Goal: Task Accomplishment & Management: Manage account settings

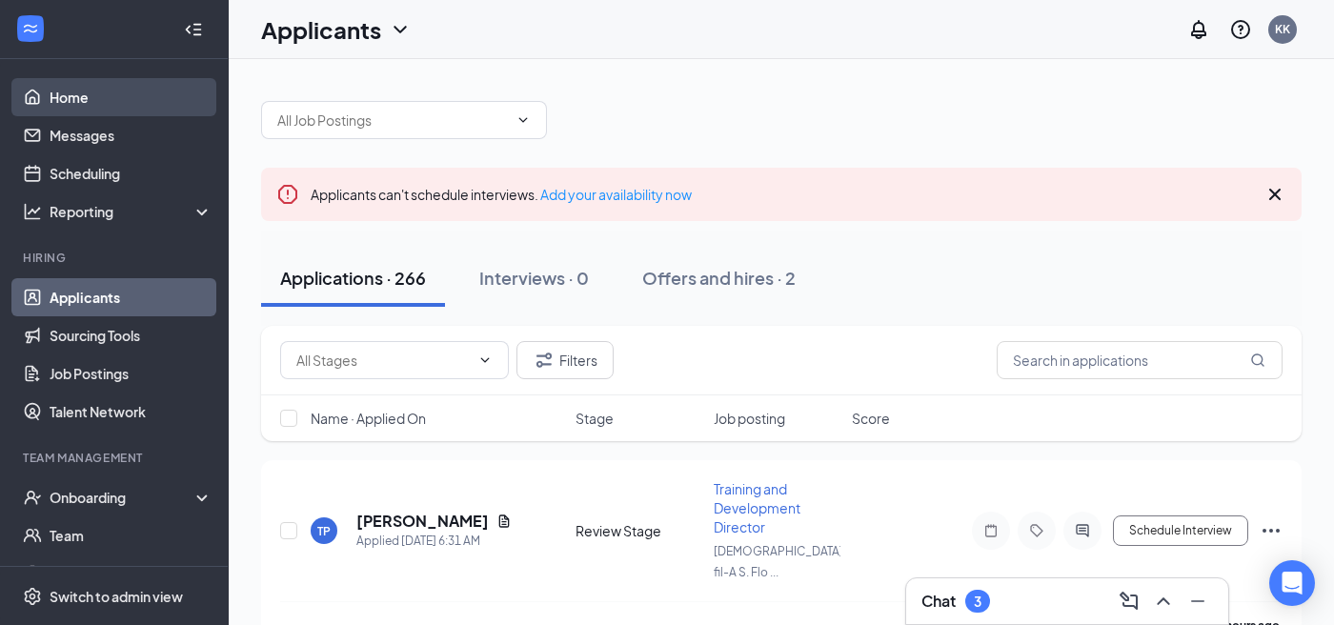
click at [103, 107] on link "Home" at bounding box center [131, 97] width 163 height 38
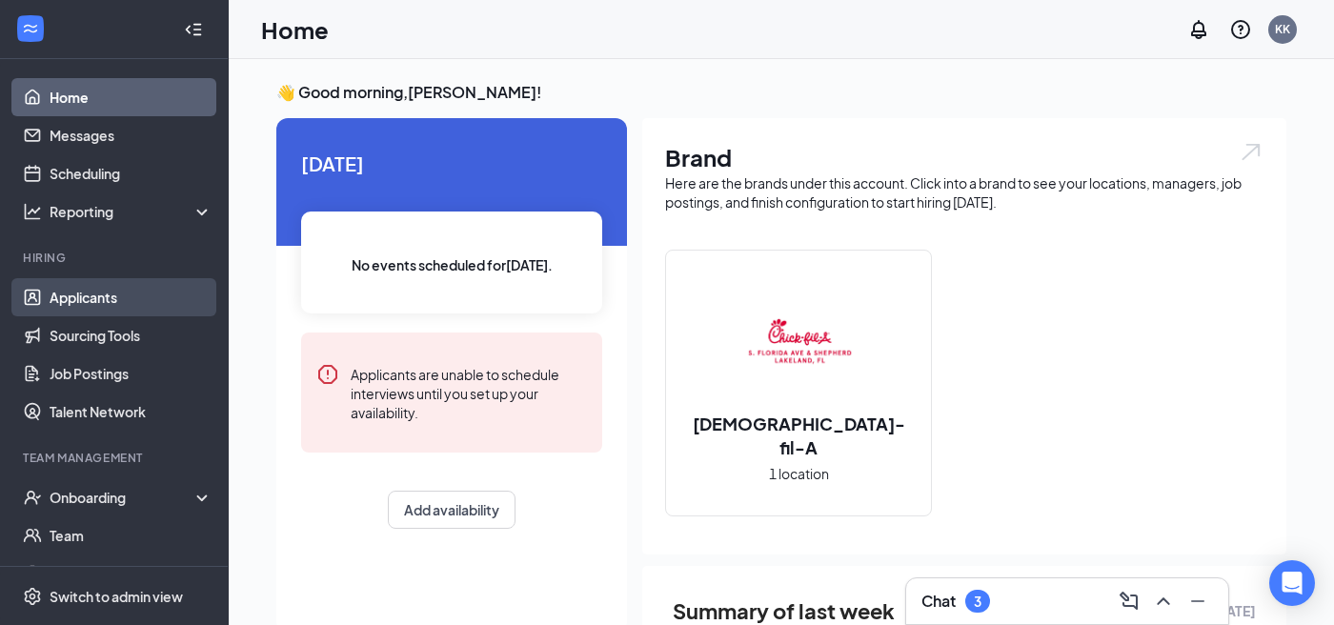
click at [111, 306] on link "Applicants" at bounding box center [131, 297] width 163 height 38
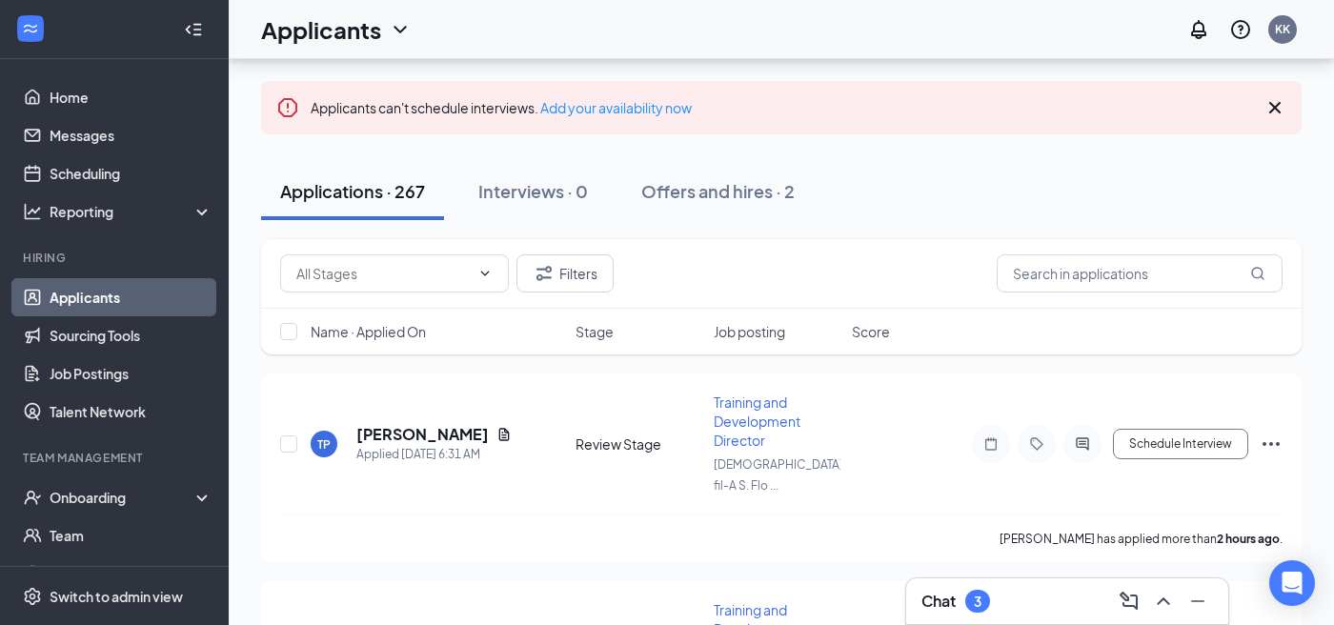
scroll to position [96, 0]
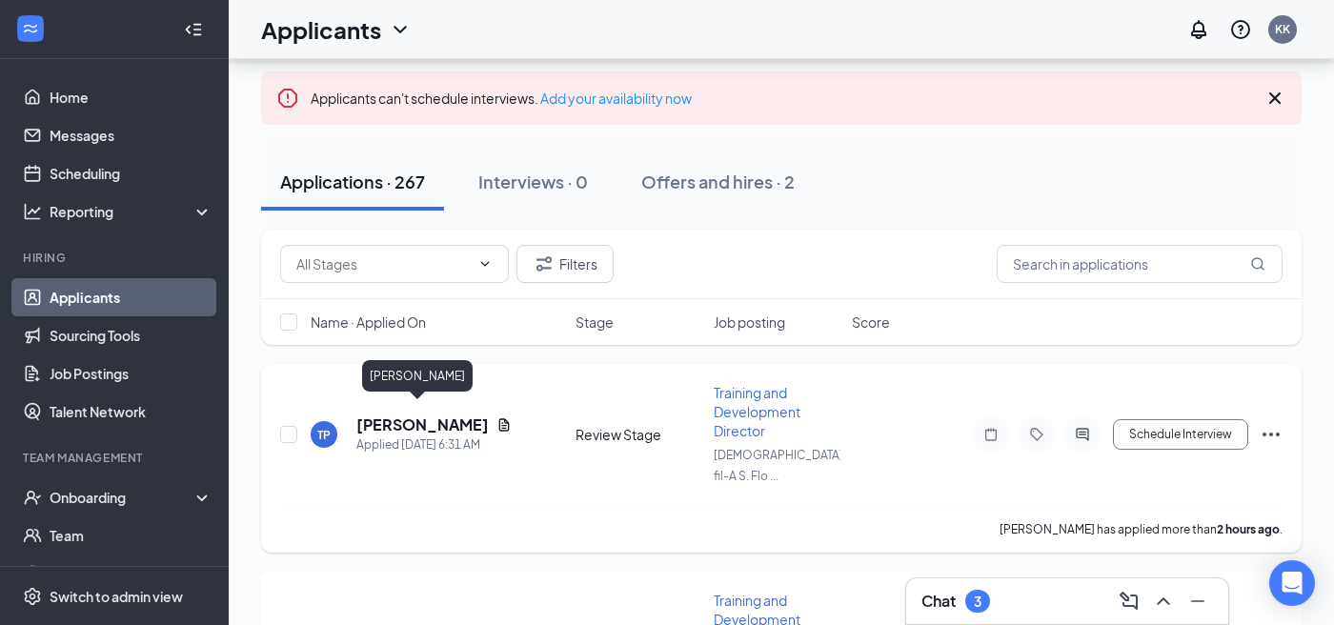
click at [417, 418] on h5 "[PERSON_NAME]" at bounding box center [422, 424] width 132 height 21
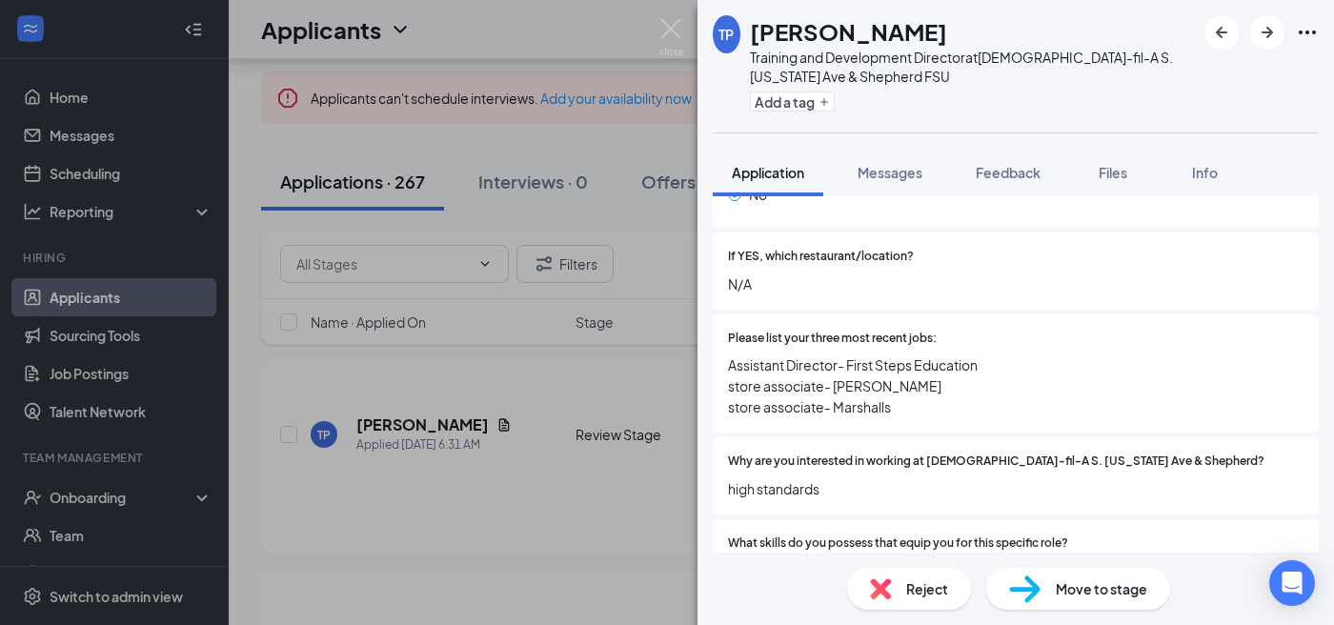
scroll to position [552, 0]
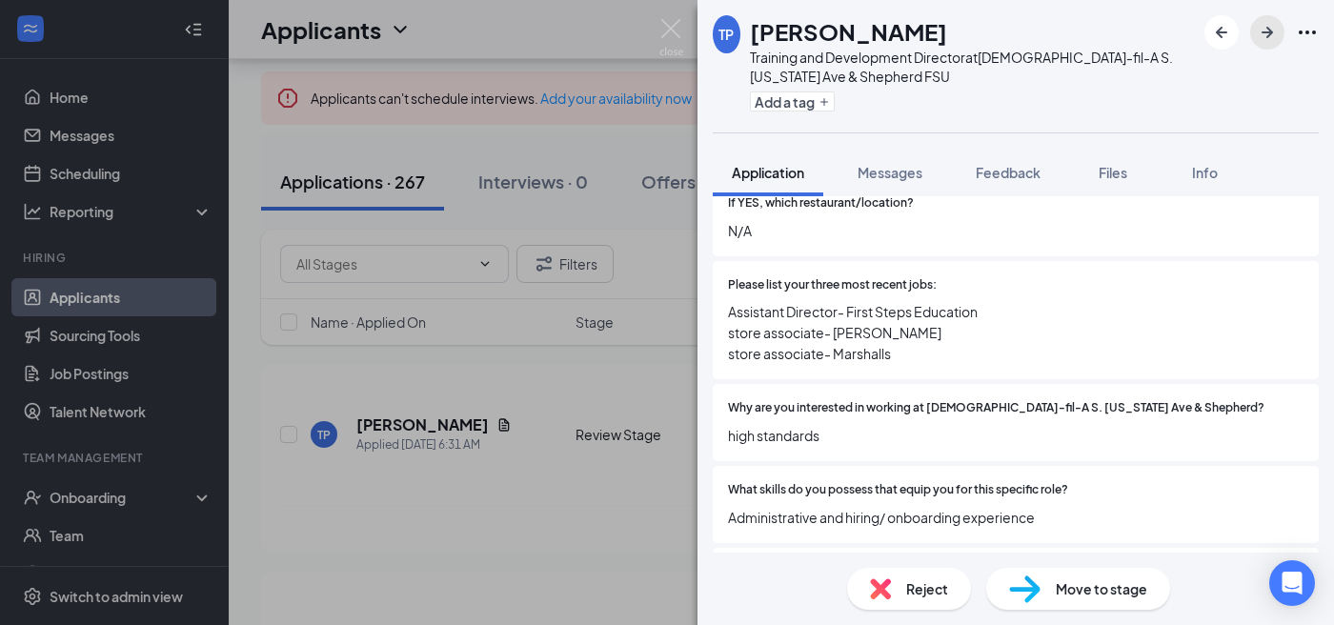
click at [1264, 36] on icon "ArrowRight" at bounding box center [1267, 32] width 23 height 23
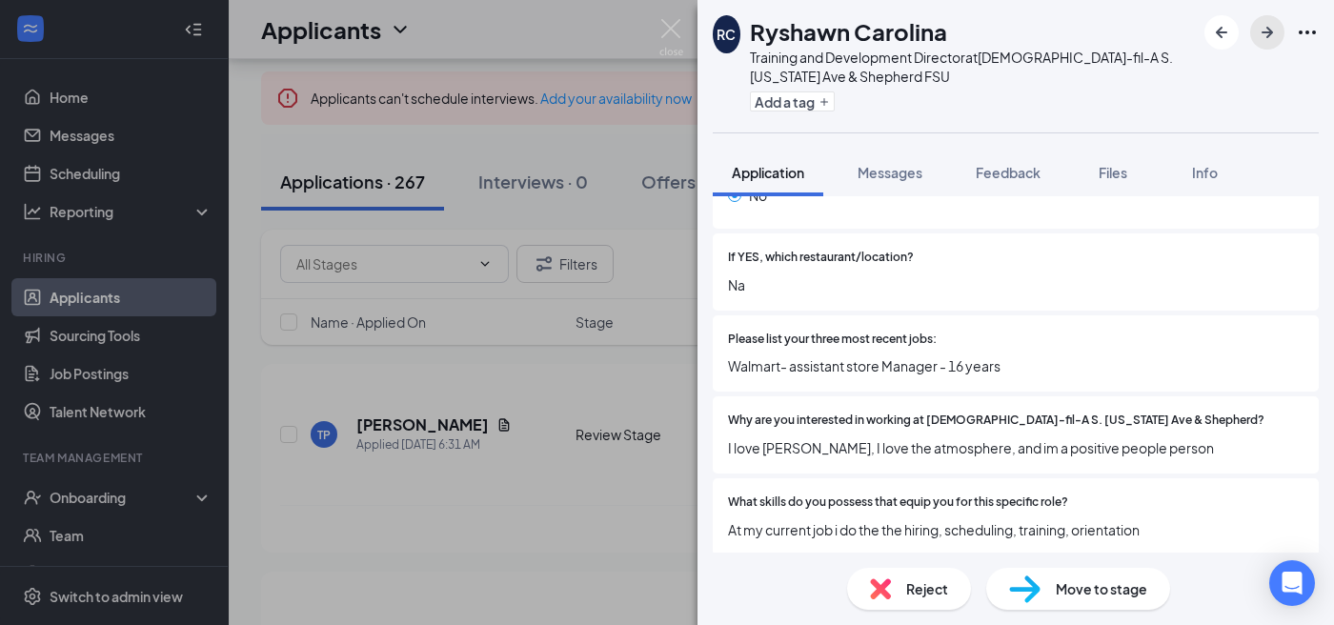
scroll to position [499, 0]
click at [1264, 29] on icon "ArrowRight" at bounding box center [1267, 32] width 23 height 23
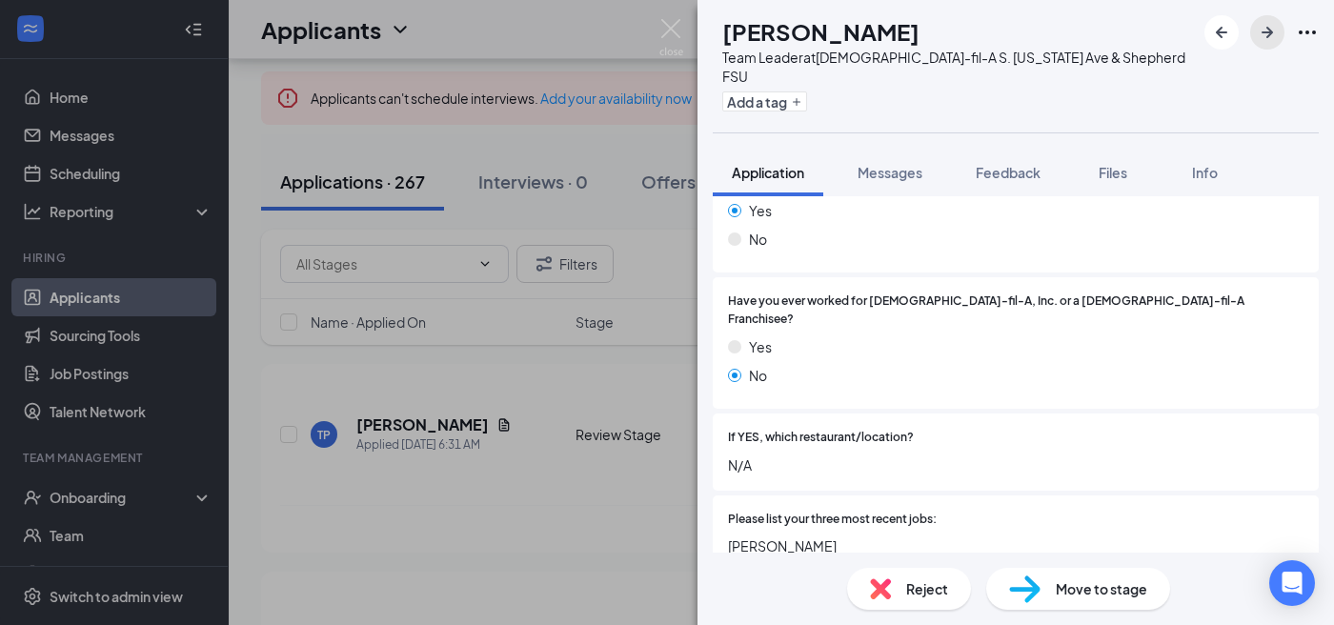
scroll to position [376, 0]
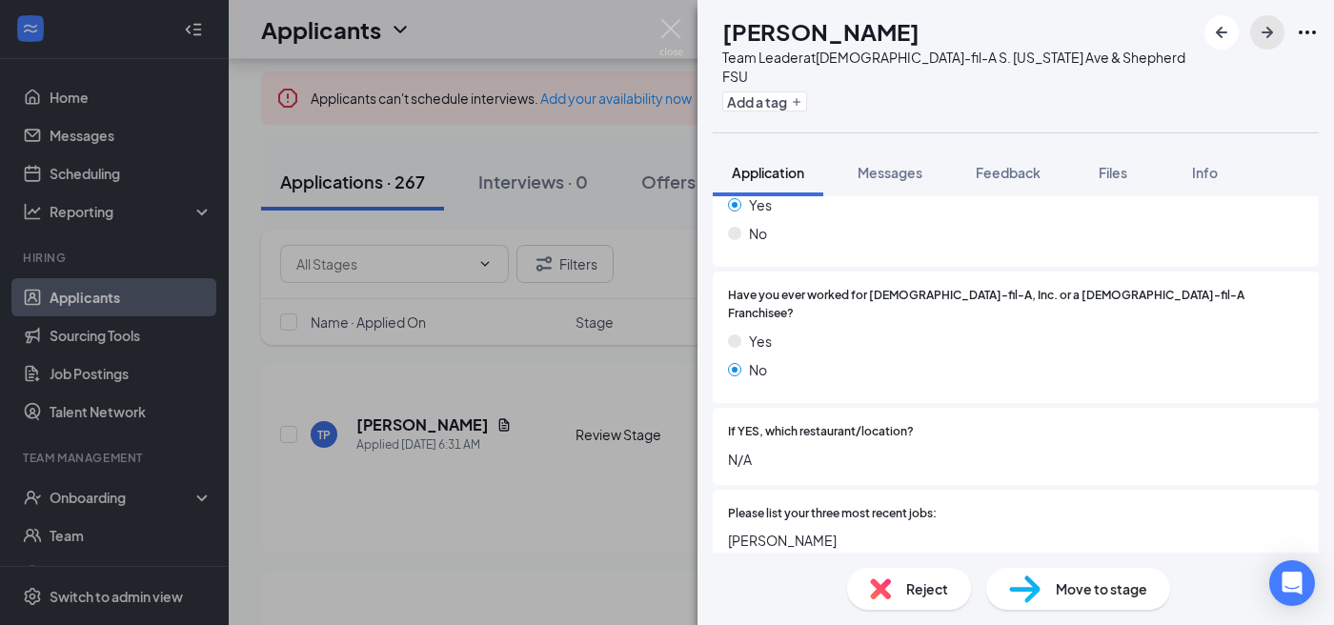
click at [1263, 32] on icon "ArrowRight" at bounding box center [1266, 32] width 11 height 11
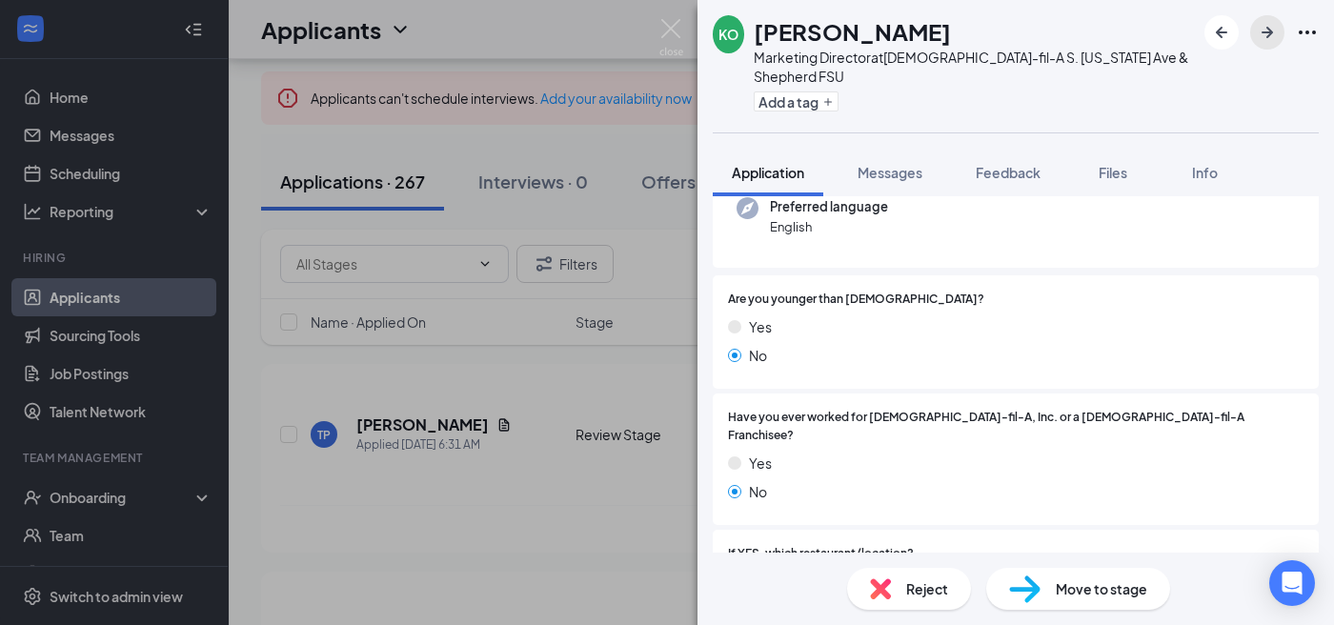
scroll to position [308, 0]
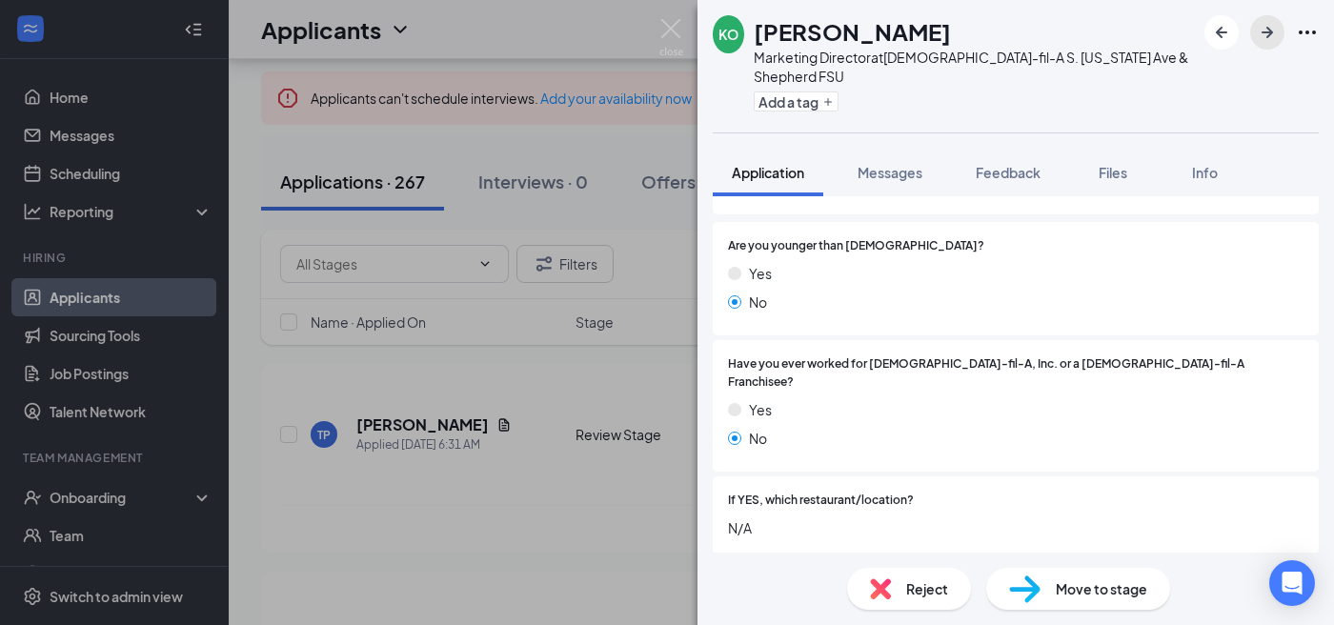
click at [1266, 35] on icon "ArrowRight" at bounding box center [1267, 32] width 23 height 23
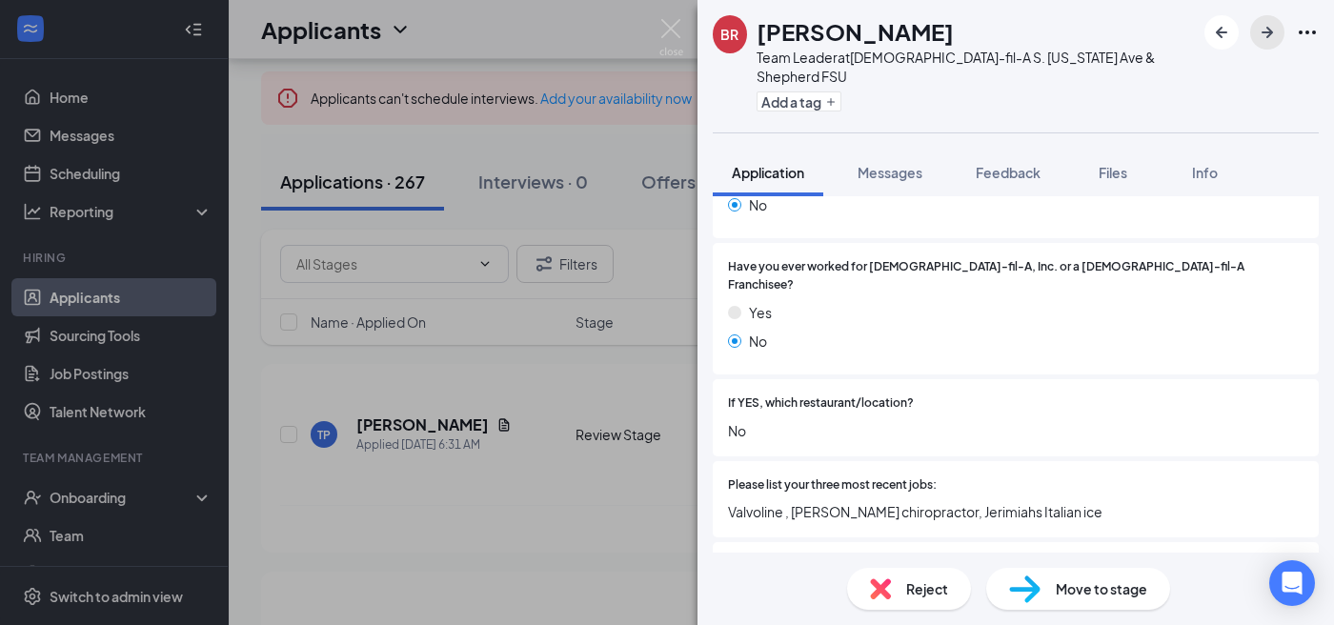
scroll to position [360, 0]
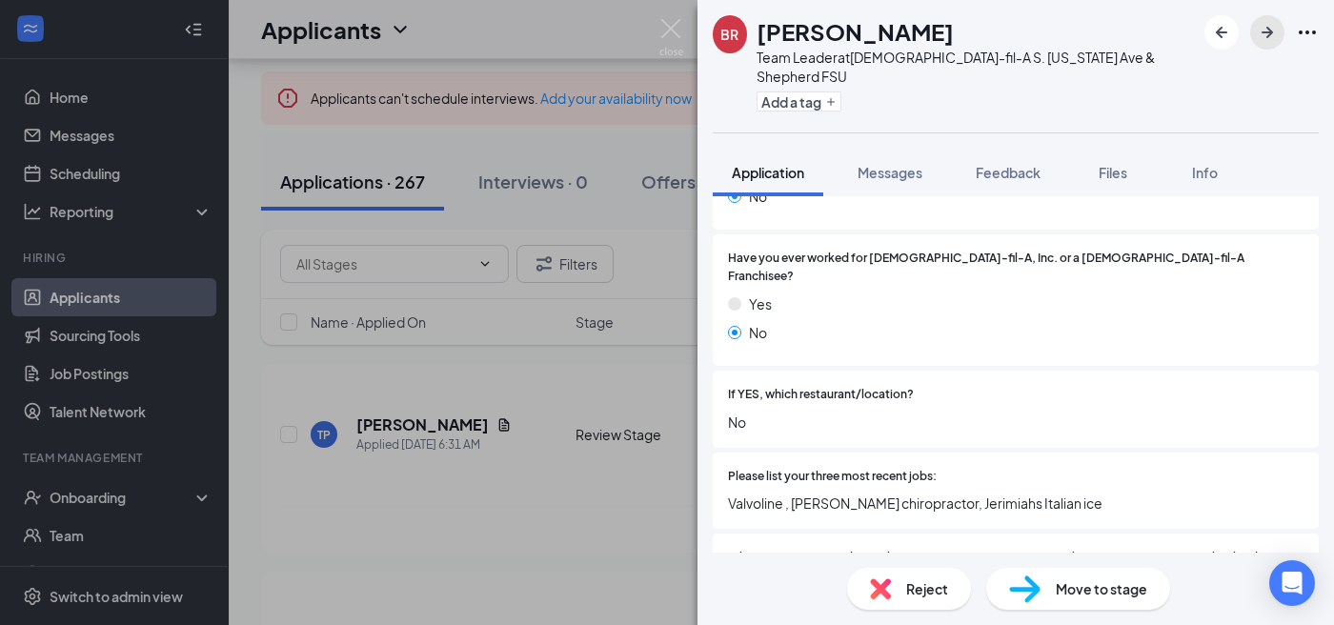
click at [1263, 39] on icon "ArrowRight" at bounding box center [1267, 32] width 23 height 23
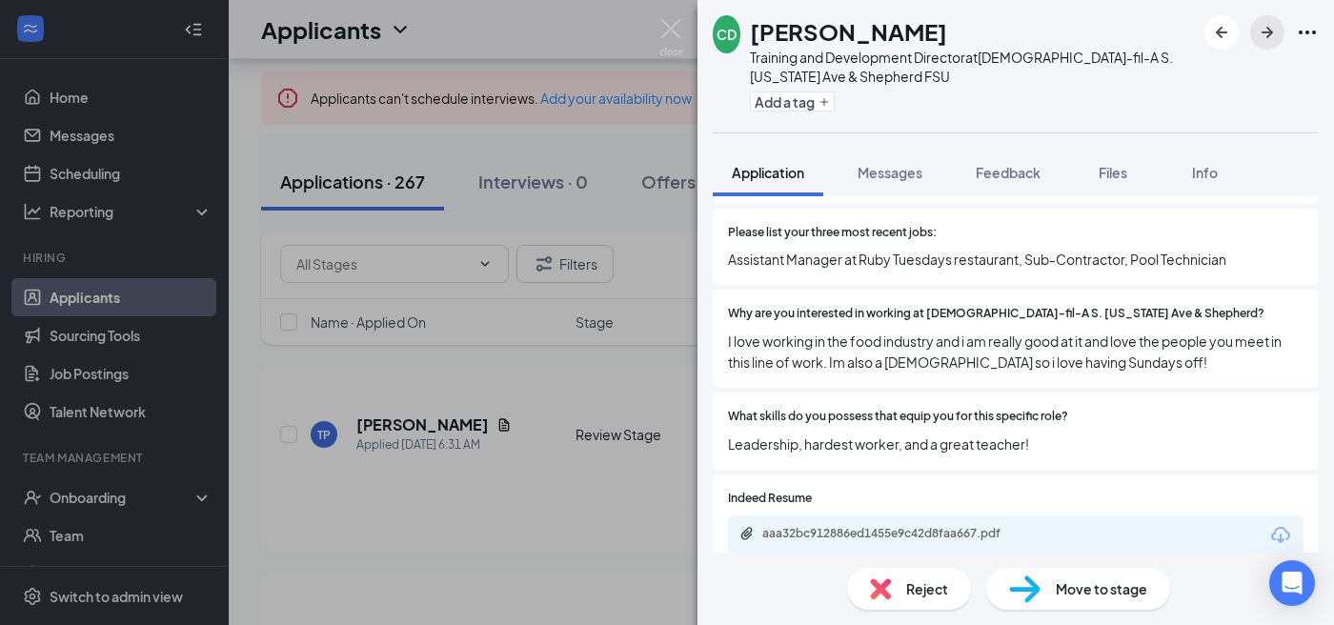
scroll to position [612, 0]
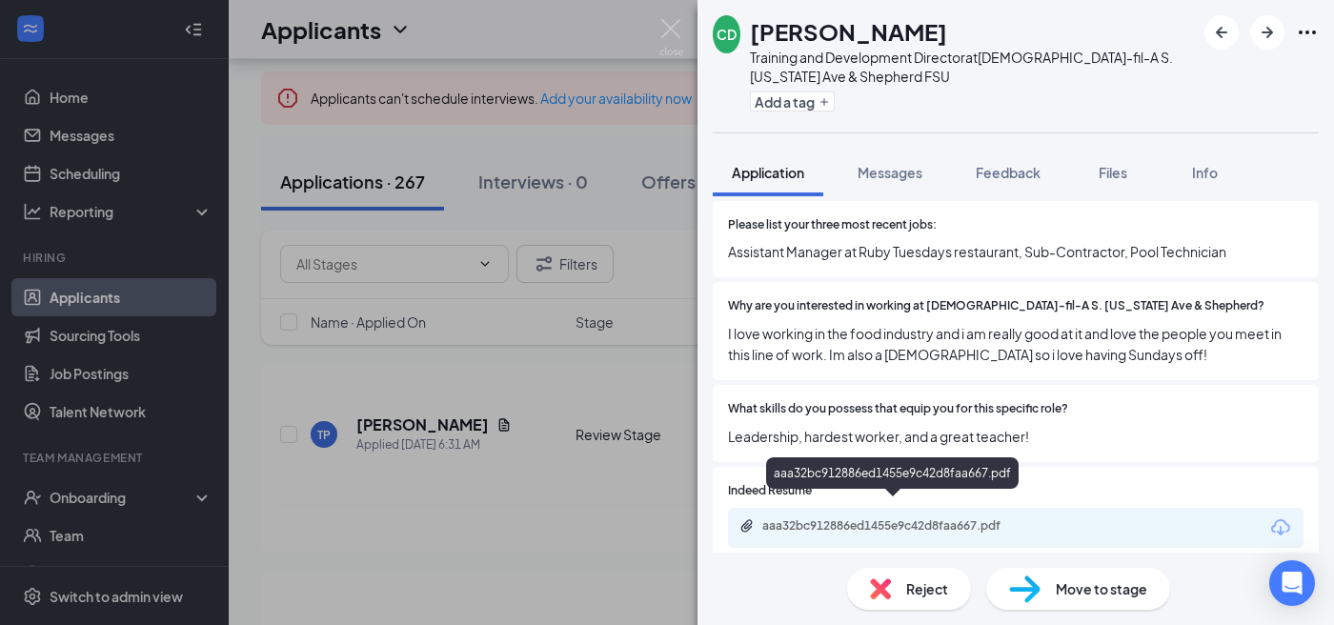
click at [986, 518] on div "aaa32bc912886ed1455e9c42d8faa667.pdf" at bounding box center [895, 525] width 267 height 15
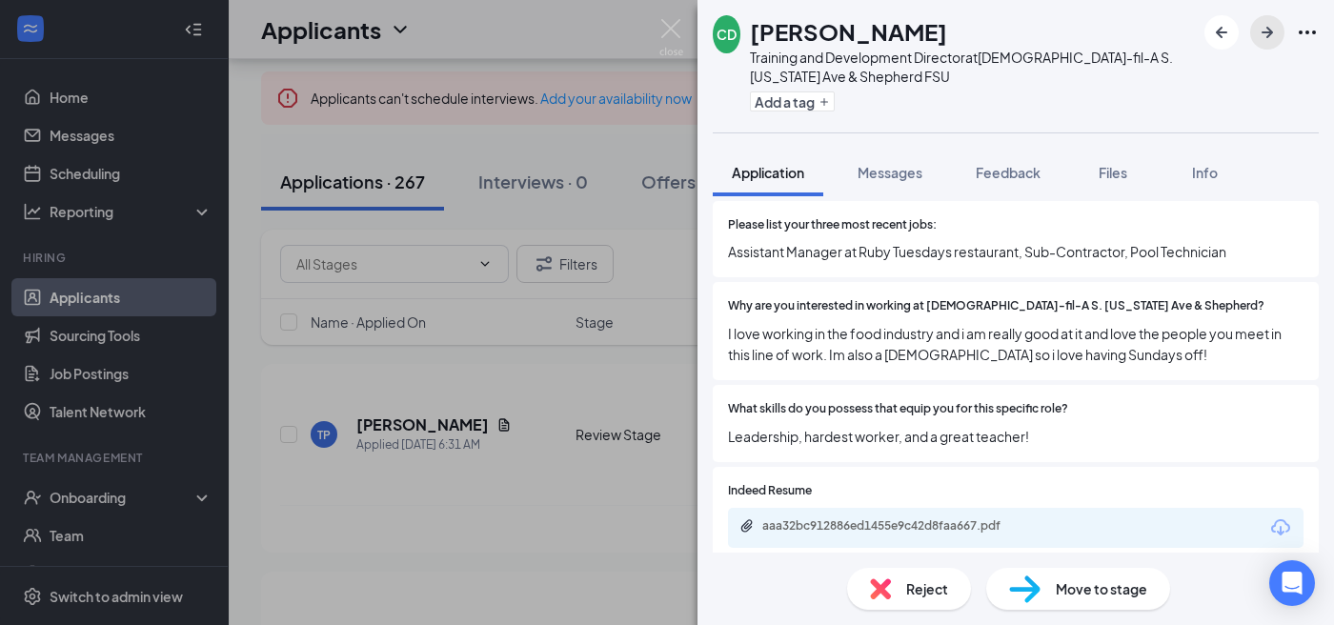
click at [1260, 31] on icon "ArrowRight" at bounding box center [1267, 32] width 23 height 23
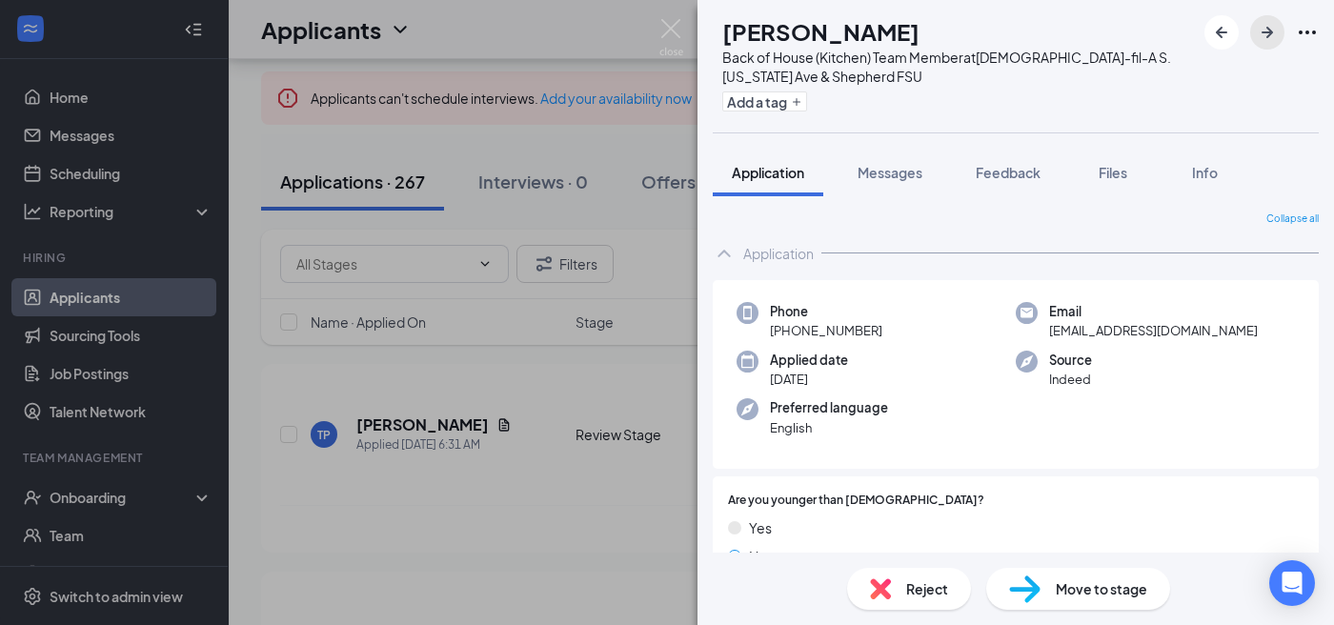
click at [1260, 31] on icon "ArrowRight" at bounding box center [1267, 32] width 23 height 23
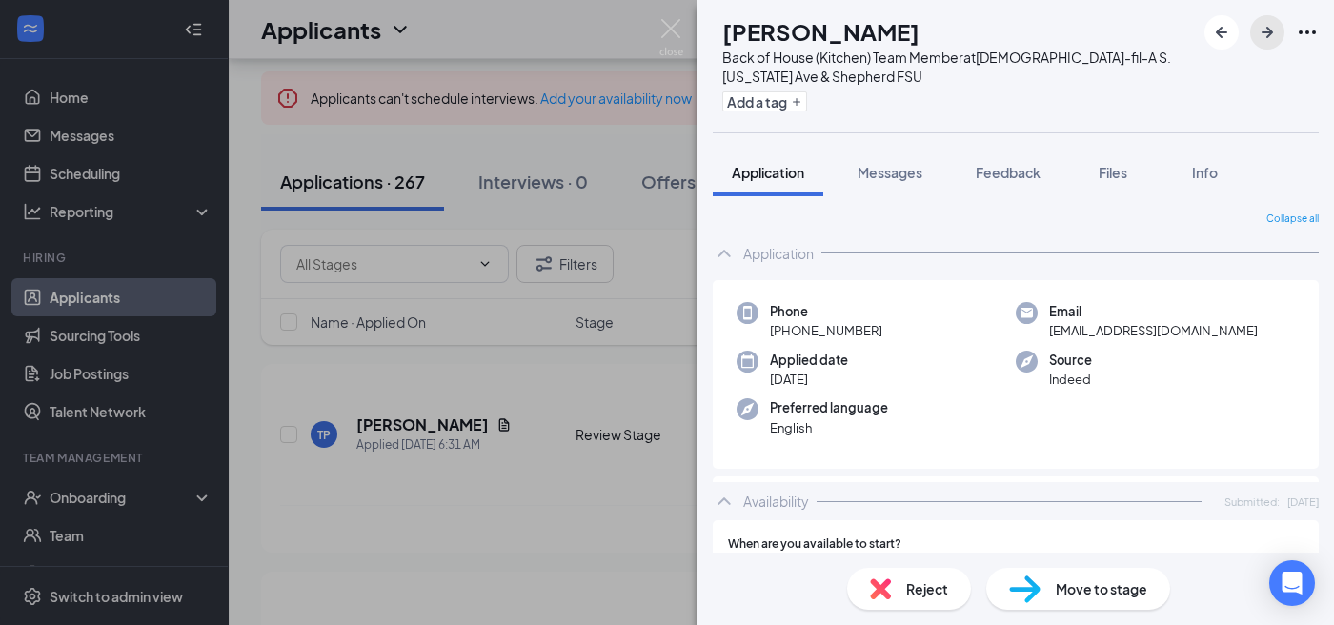
click at [1260, 31] on icon "ArrowRight" at bounding box center [1267, 32] width 23 height 23
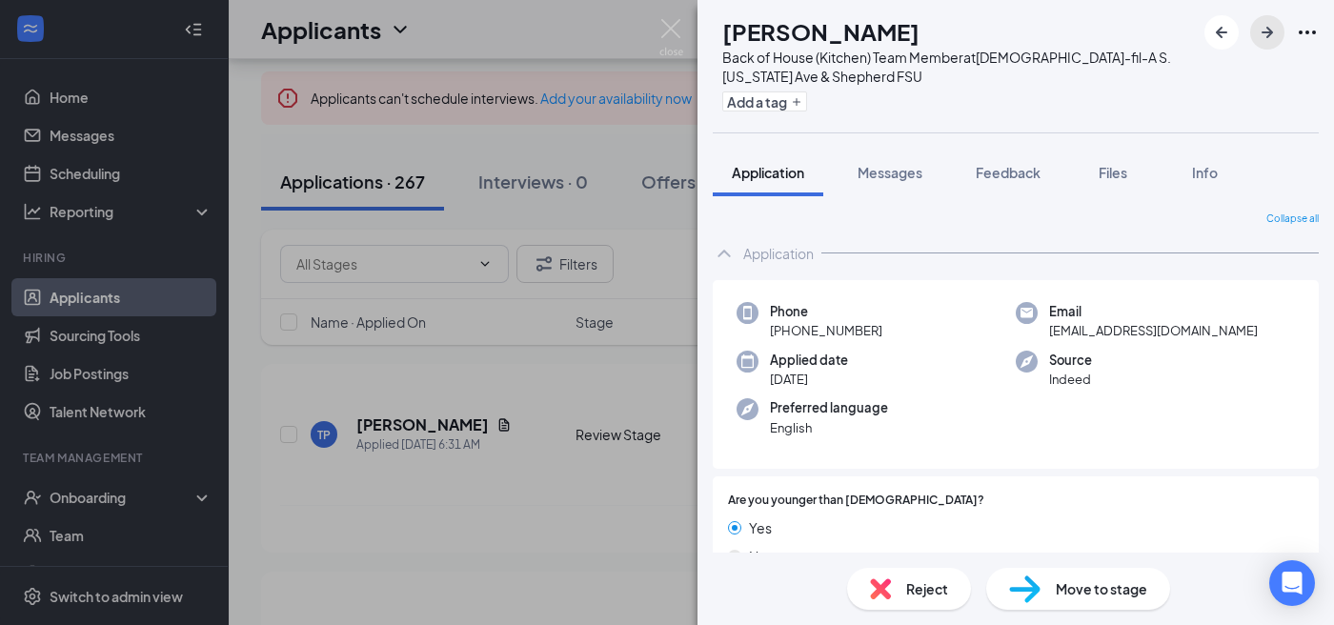
click at [1260, 31] on icon "ArrowRight" at bounding box center [1267, 32] width 23 height 23
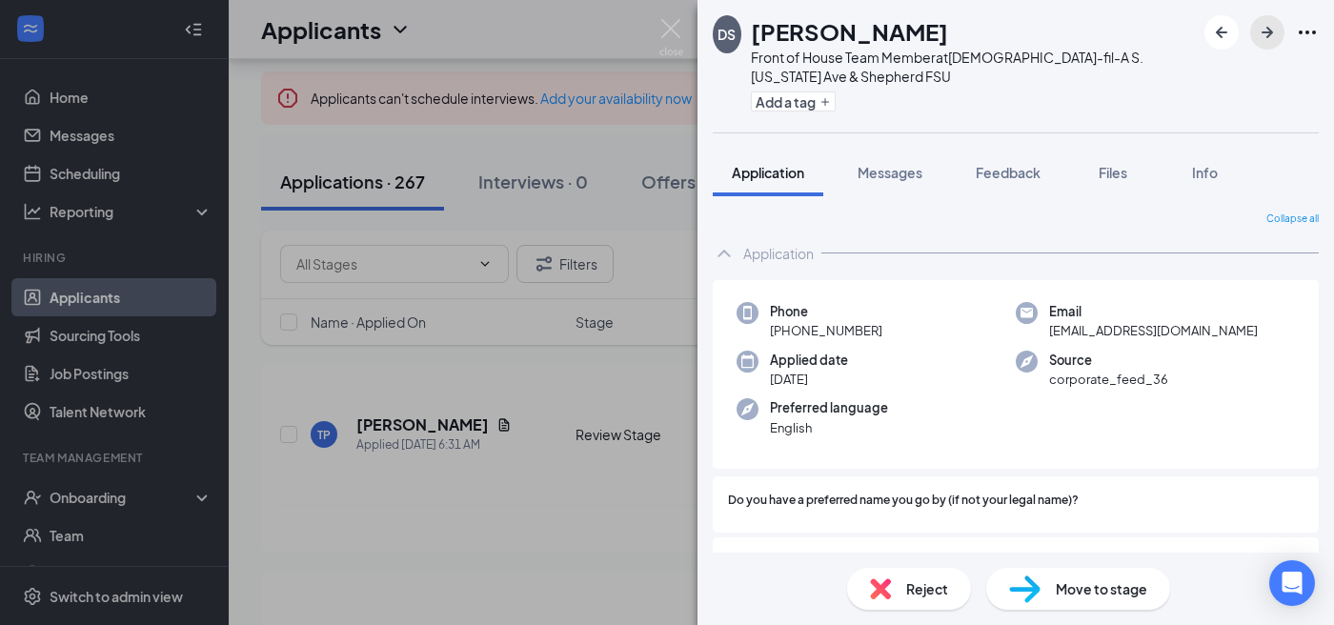
click at [1260, 31] on icon "ArrowRight" at bounding box center [1267, 32] width 23 height 23
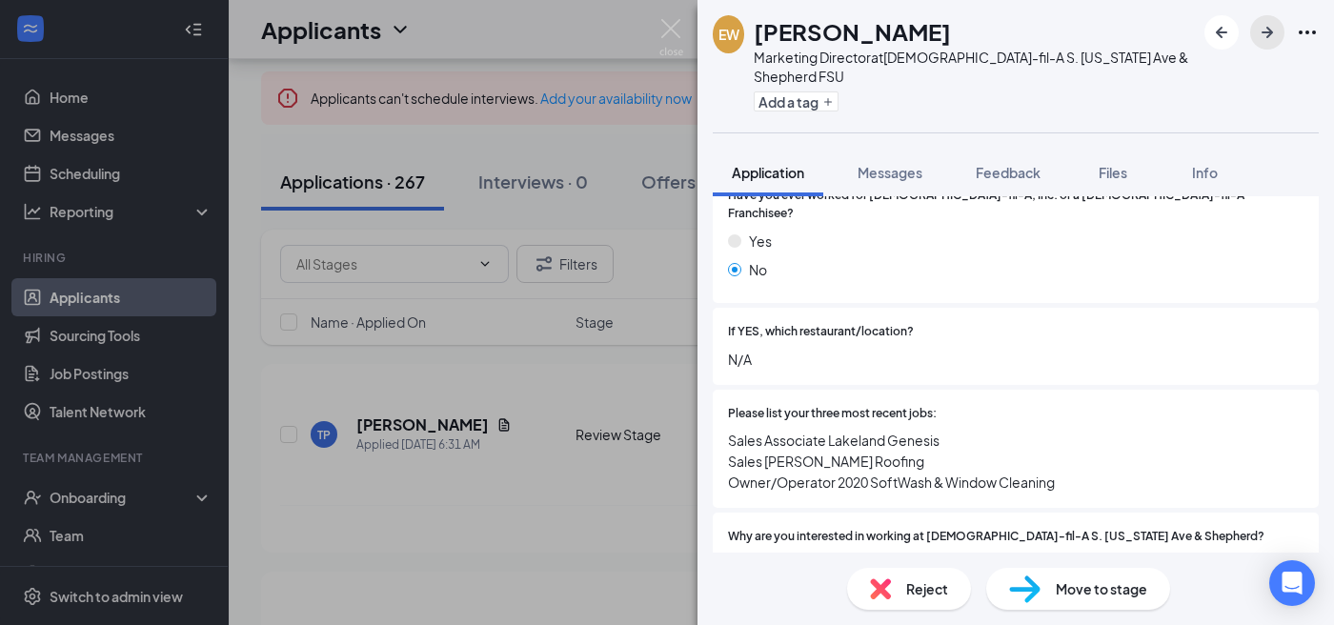
scroll to position [468, 0]
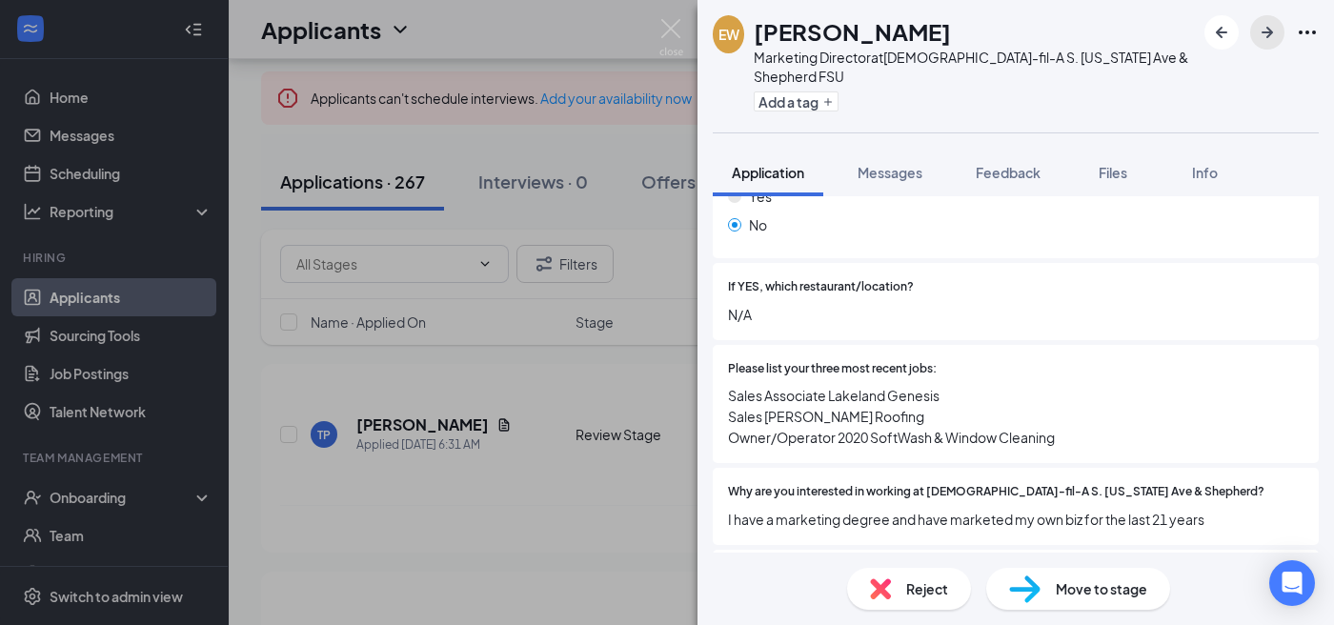
click at [1276, 39] on icon "ArrowRight" at bounding box center [1267, 32] width 23 height 23
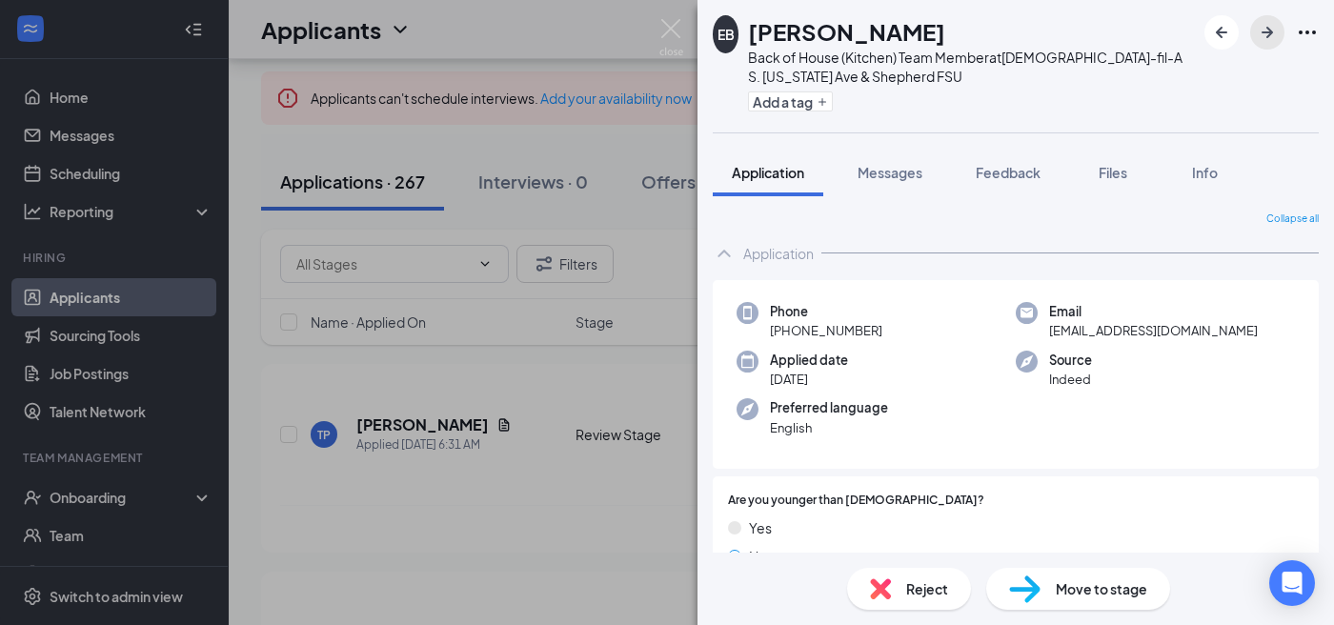
click at [1276, 39] on icon "ArrowRight" at bounding box center [1267, 32] width 23 height 23
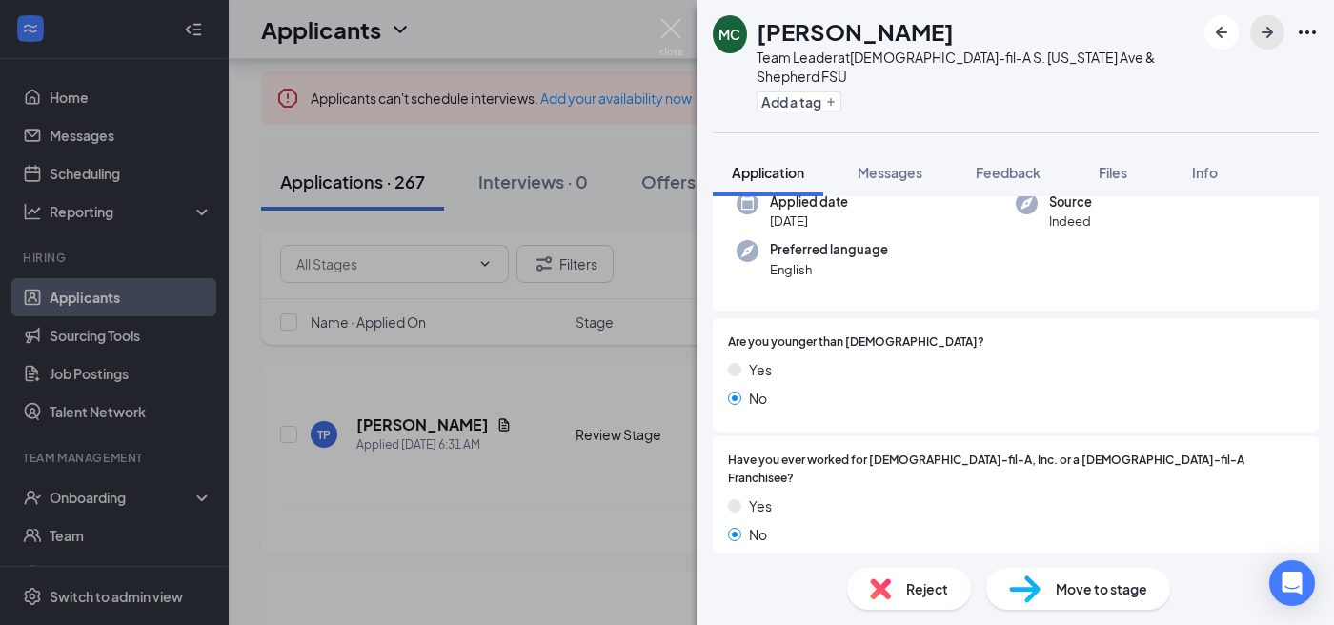
scroll to position [333, 0]
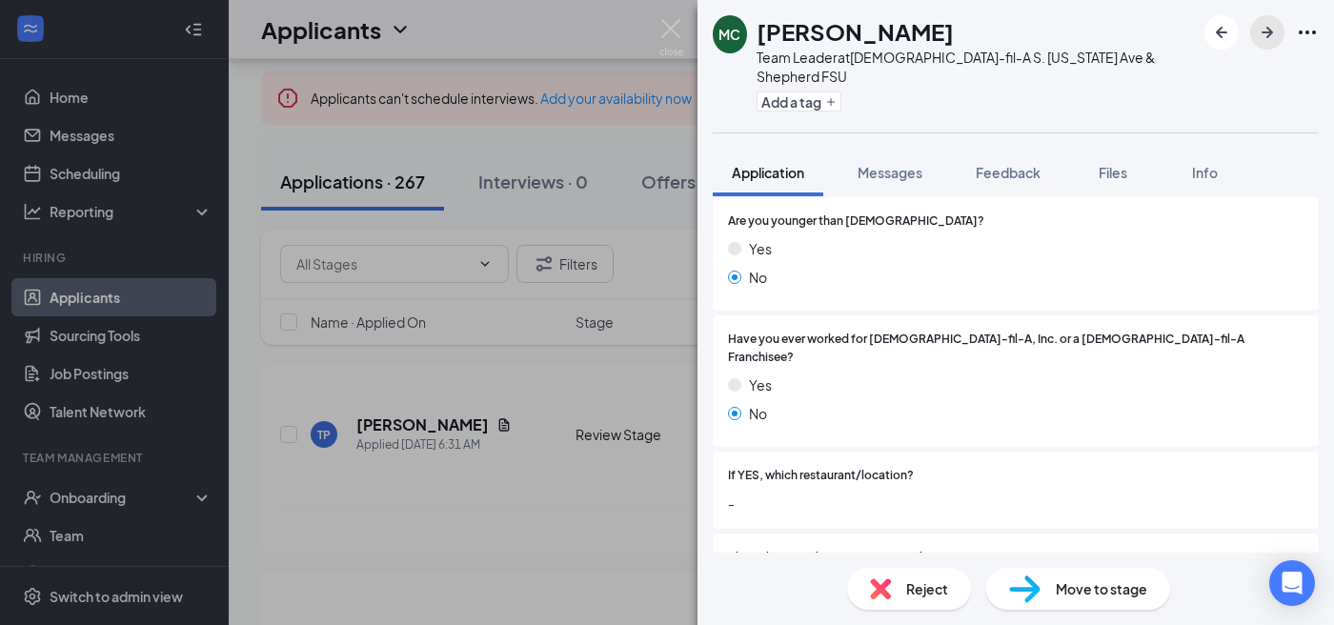
click at [1272, 27] on icon "ArrowRight" at bounding box center [1267, 32] width 23 height 23
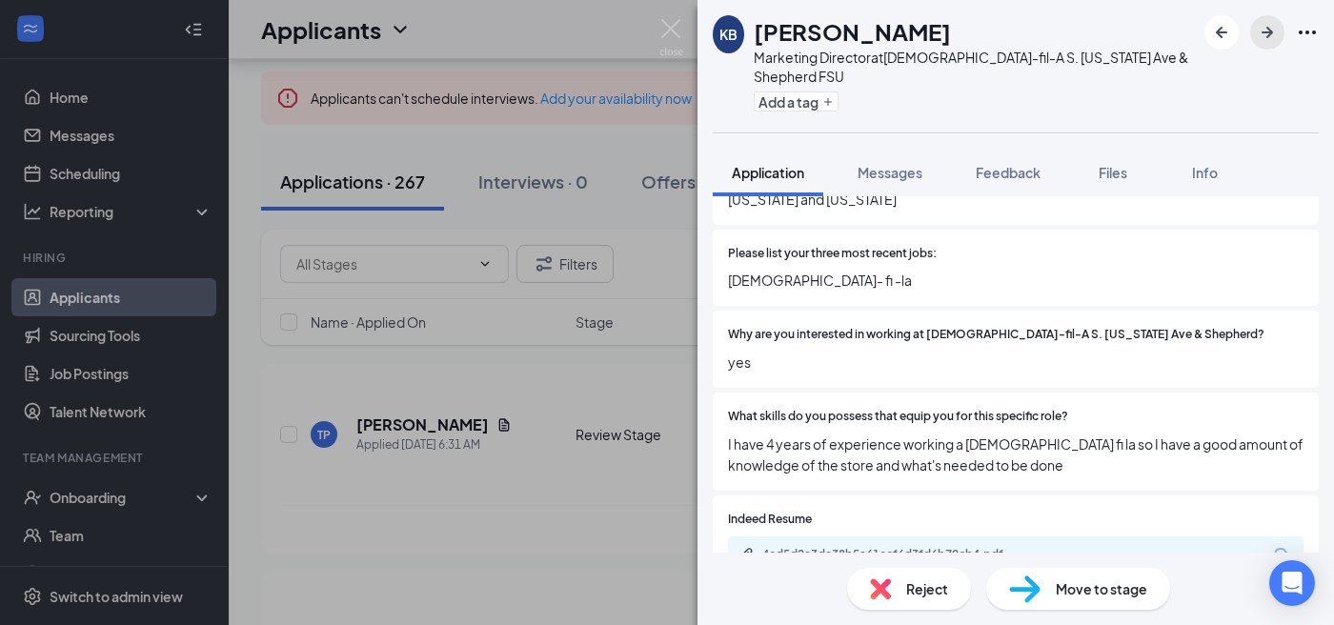
scroll to position [590, 0]
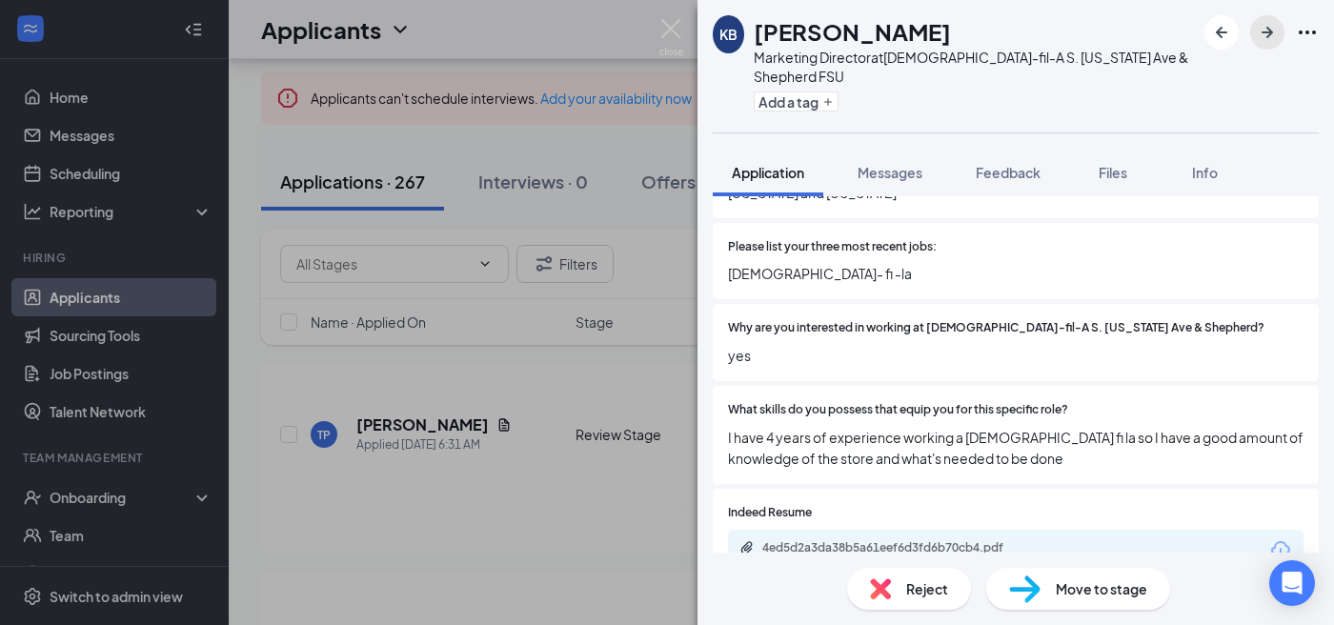
click at [1272, 44] on button "button" at bounding box center [1267, 32] width 34 height 34
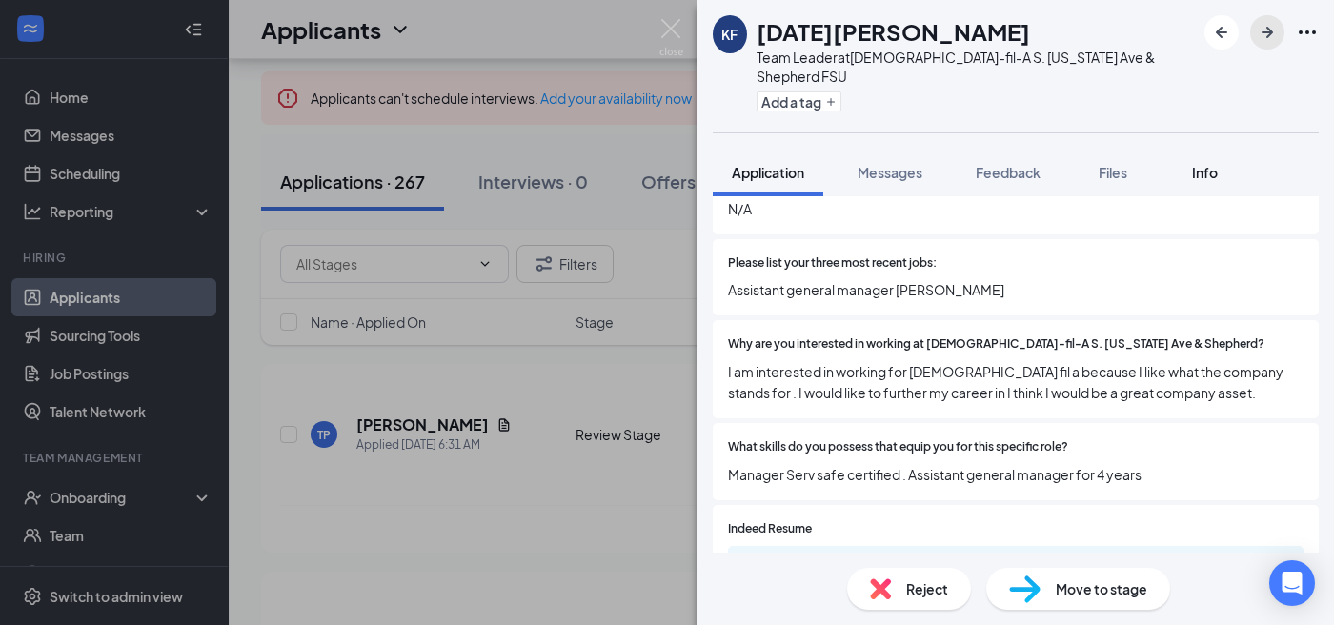
scroll to position [592, 0]
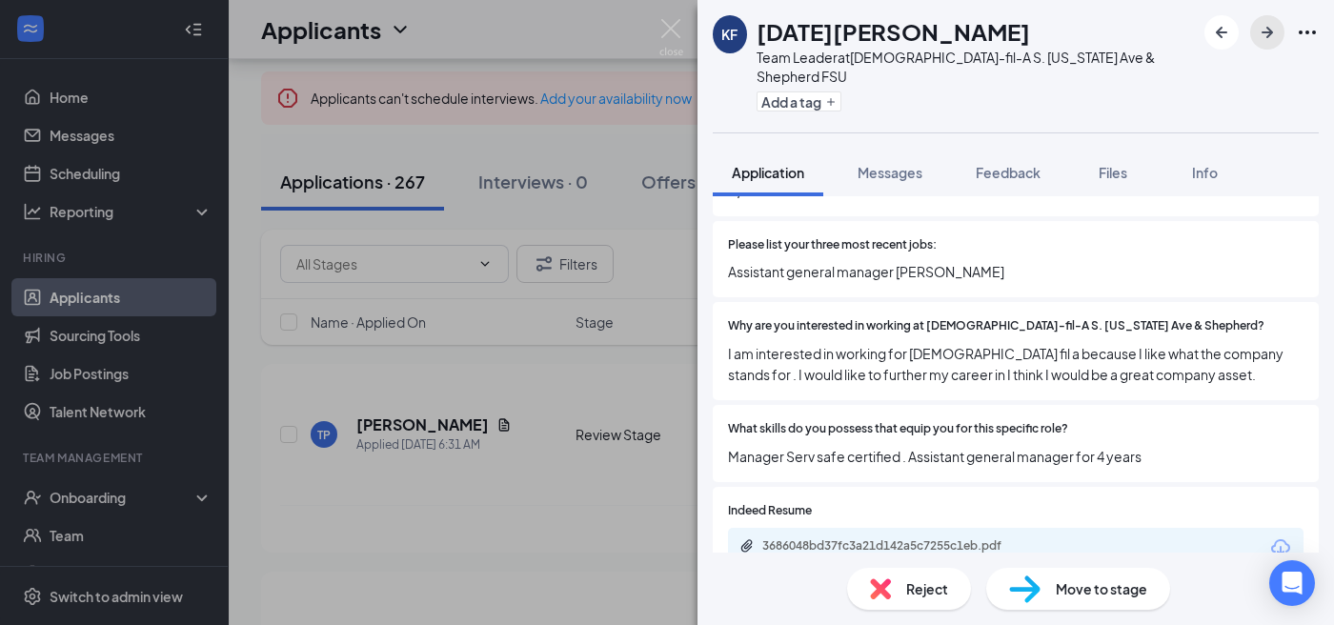
click at [1263, 37] on icon "ArrowRight" at bounding box center [1267, 32] width 23 height 23
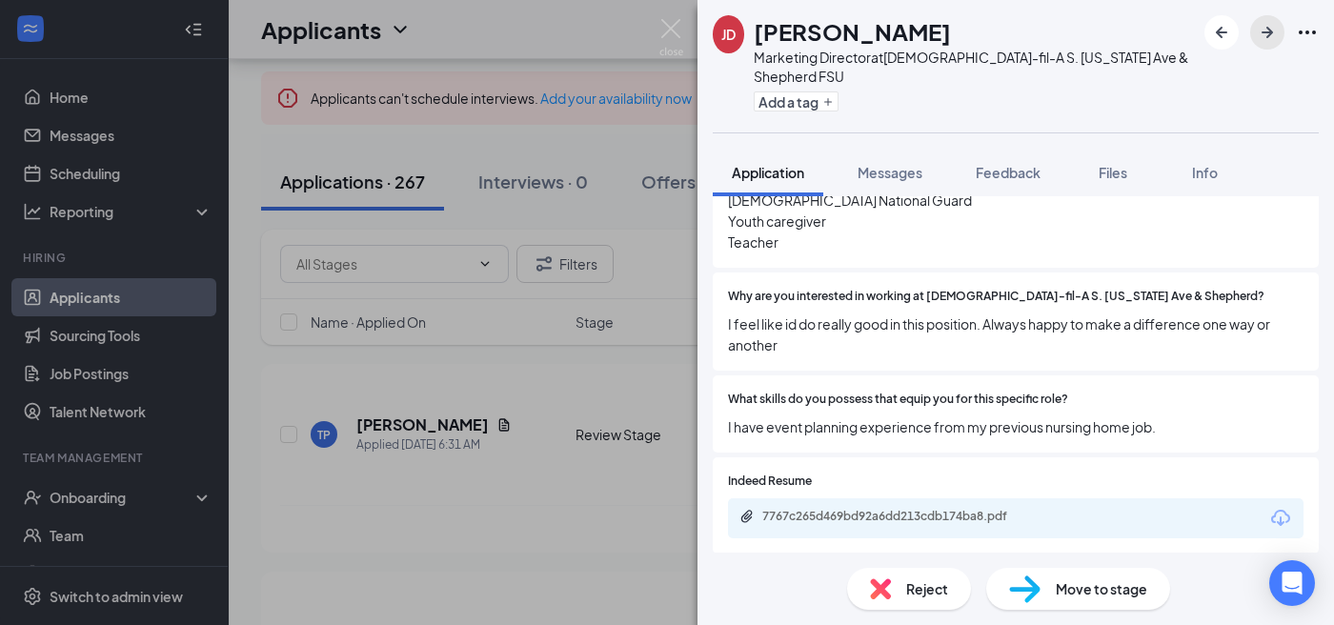
scroll to position [684, 0]
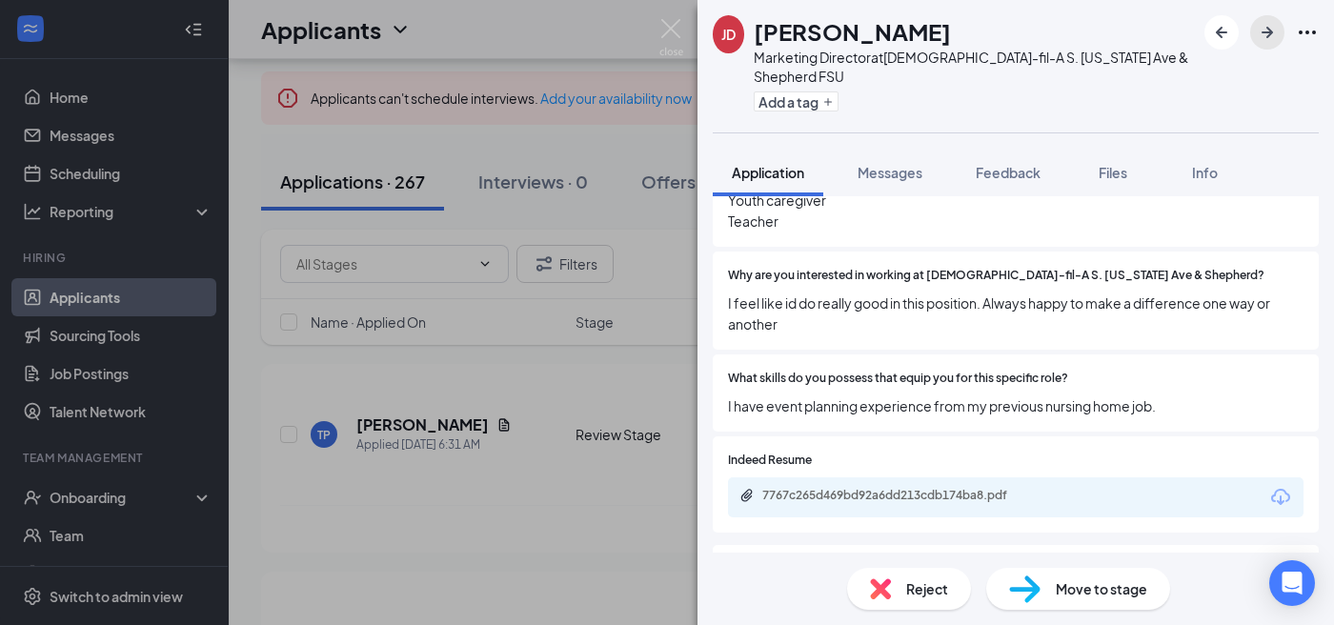
click at [1265, 44] on button "button" at bounding box center [1267, 32] width 34 height 34
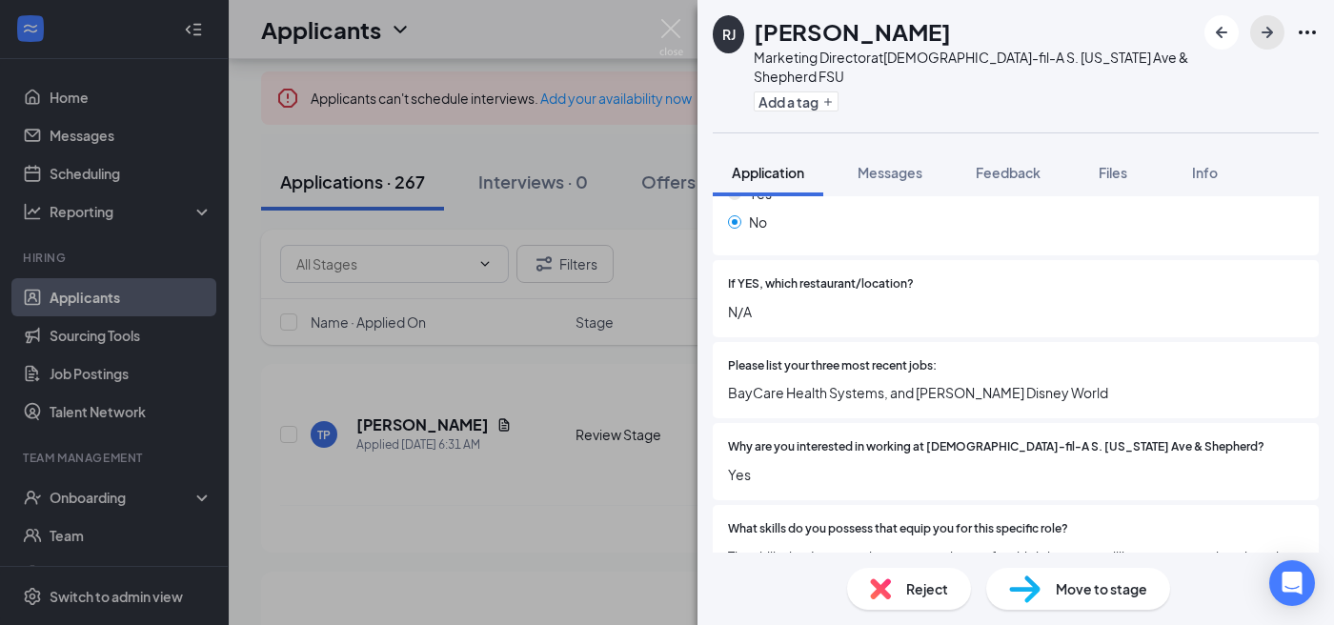
scroll to position [494, 0]
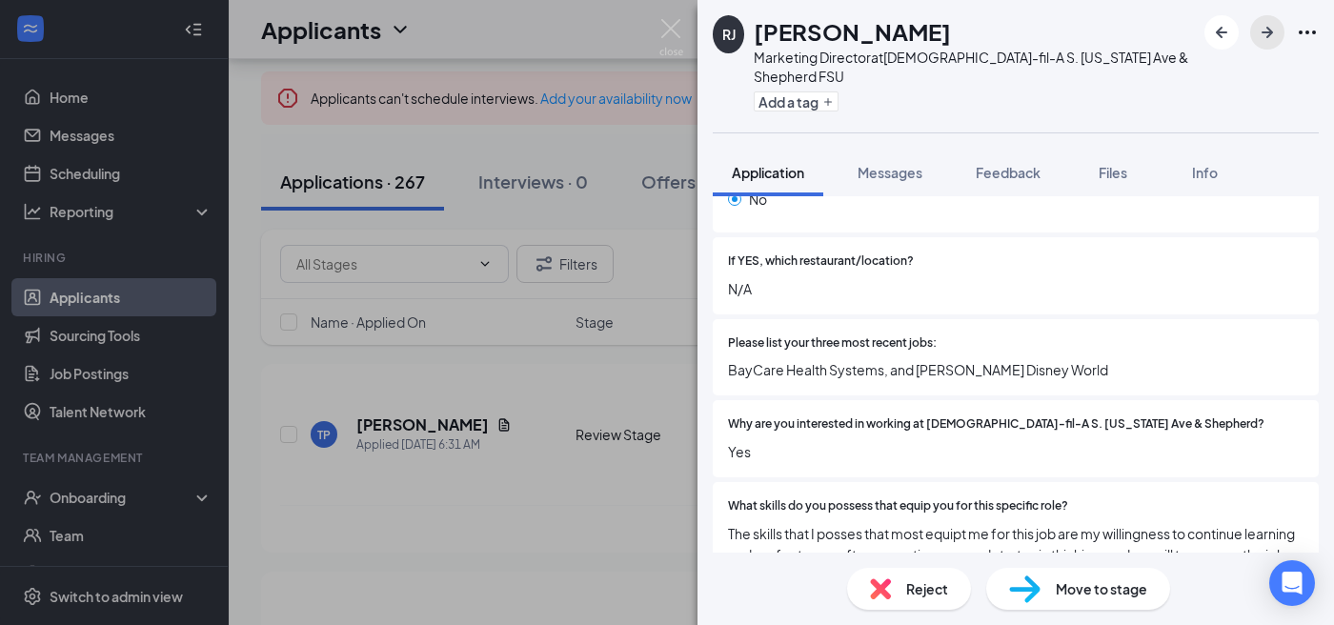
click at [1258, 42] on icon "ArrowRight" at bounding box center [1267, 32] width 23 height 23
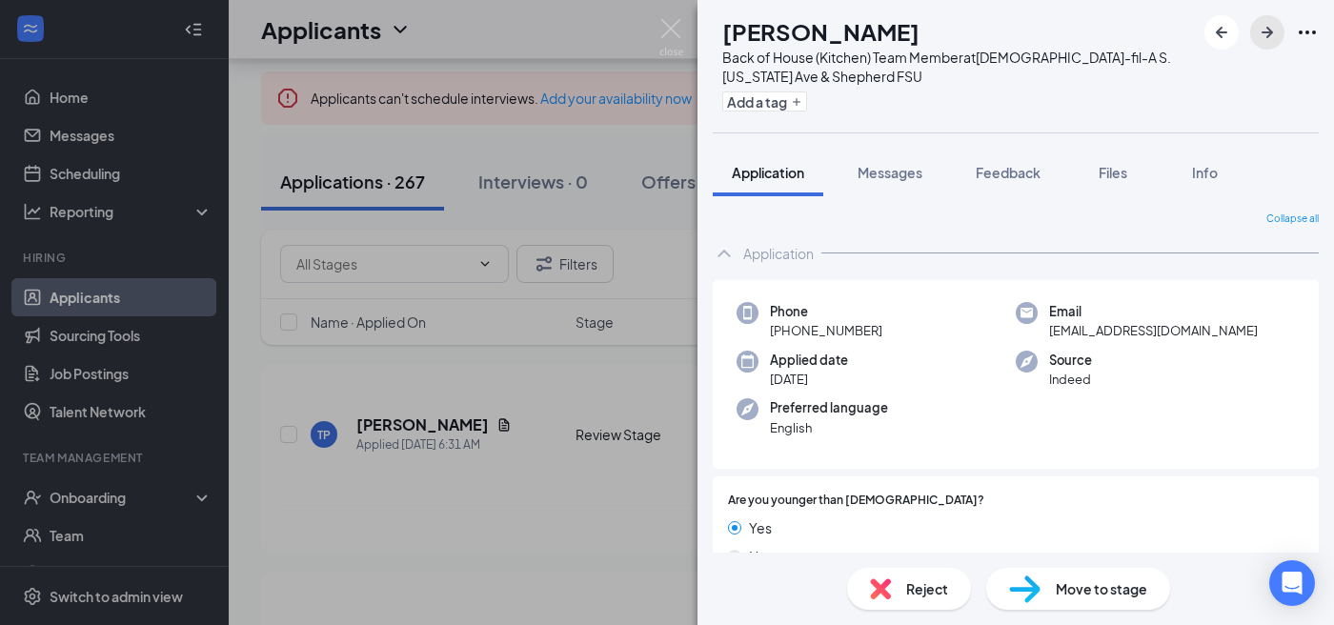
click at [1258, 42] on icon "ArrowRight" at bounding box center [1267, 32] width 23 height 23
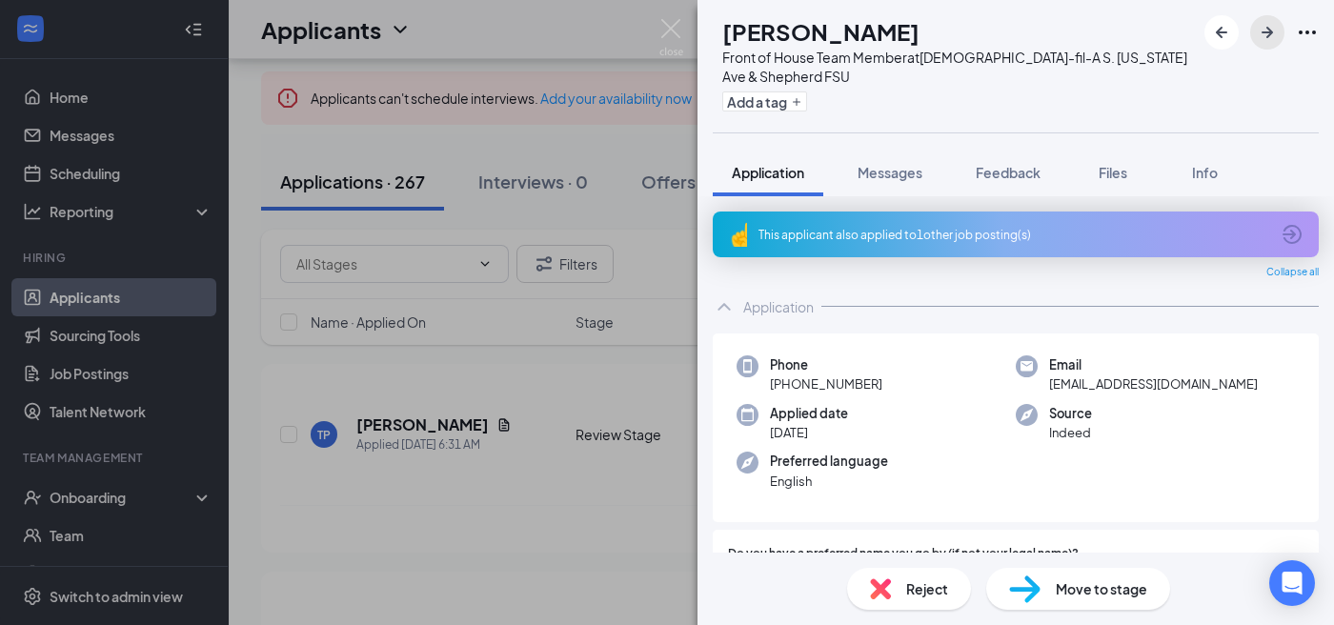
click at [1258, 42] on icon "ArrowRight" at bounding box center [1267, 32] width 23 height 23
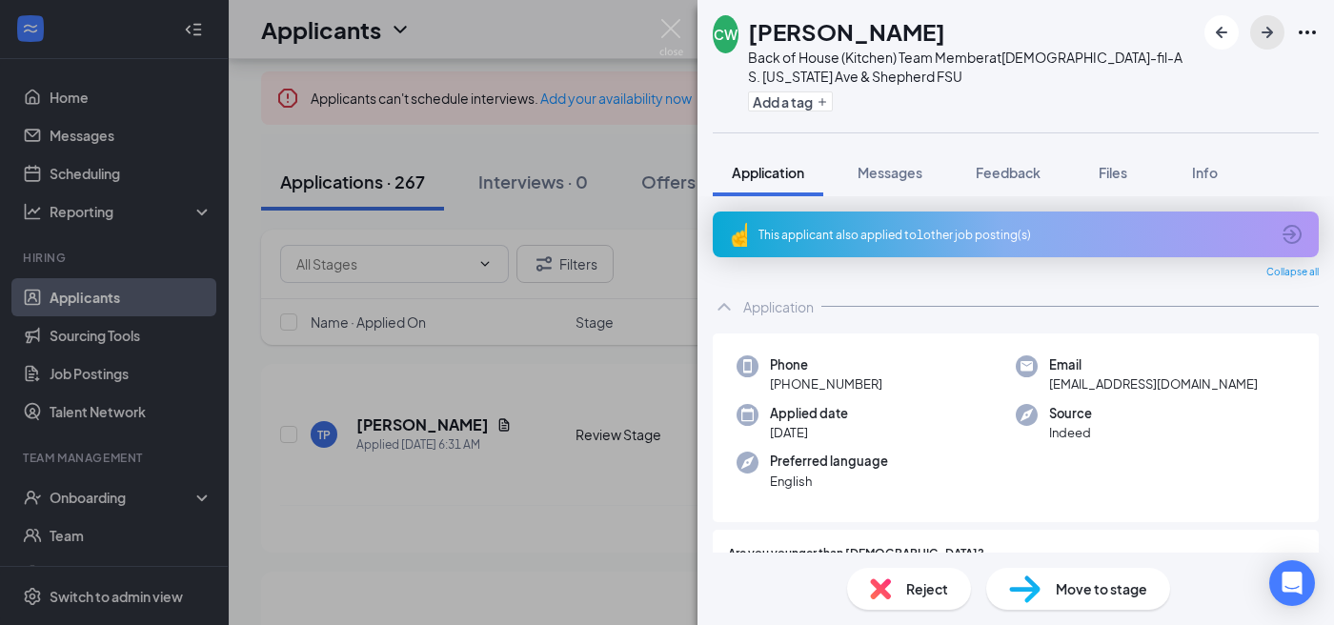
click at [1258, 42] on icon "ArrowRight" at bounding box center [1267, 32] width 23 height 23
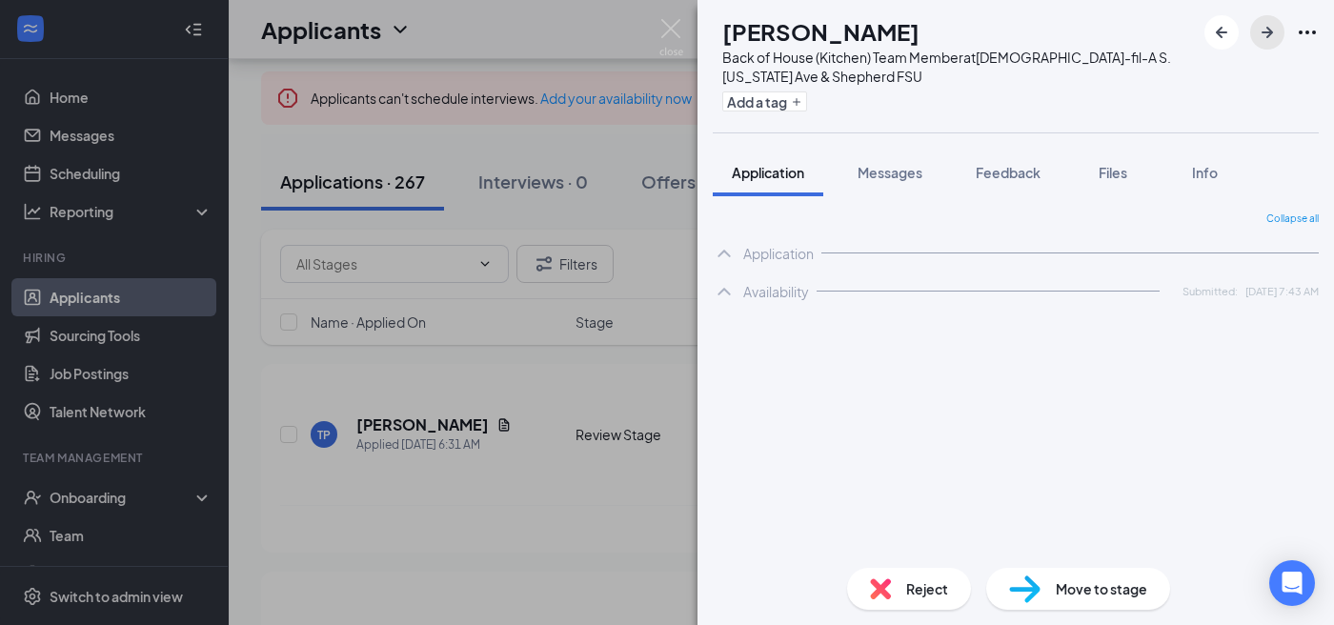
click at [1258, 42] on icon "ArrowRight" at bounding box center [1267, 32] width 23 height 23
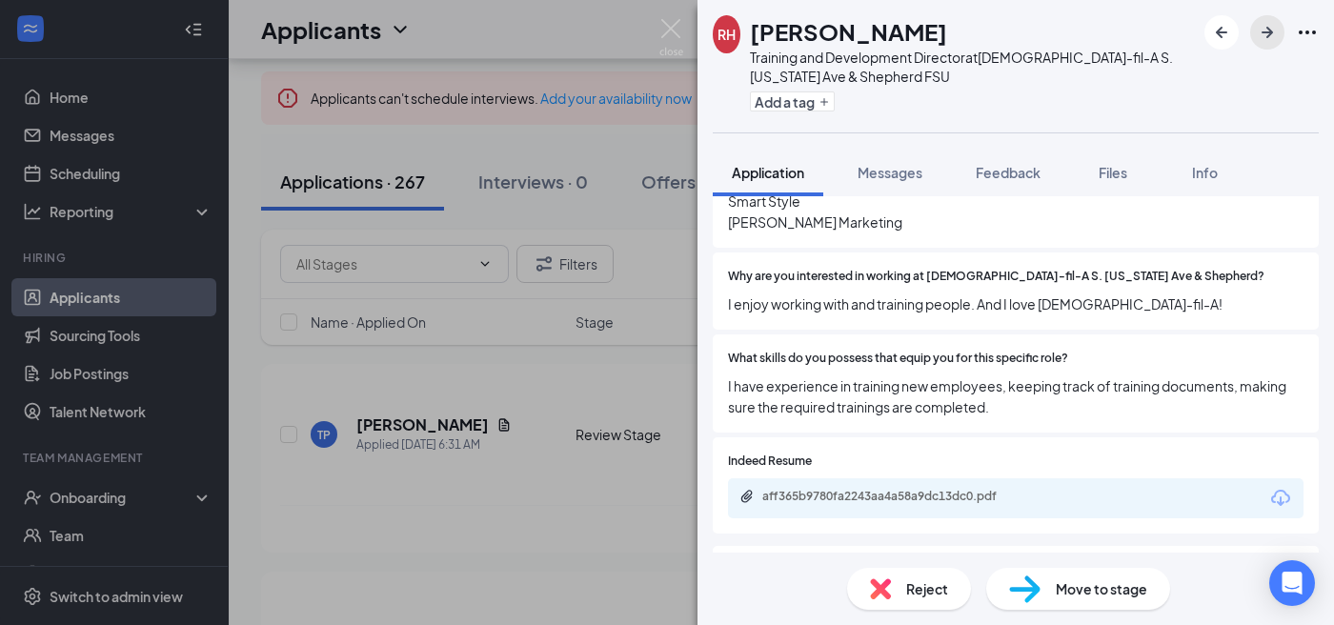
scroll to position [698, 0]
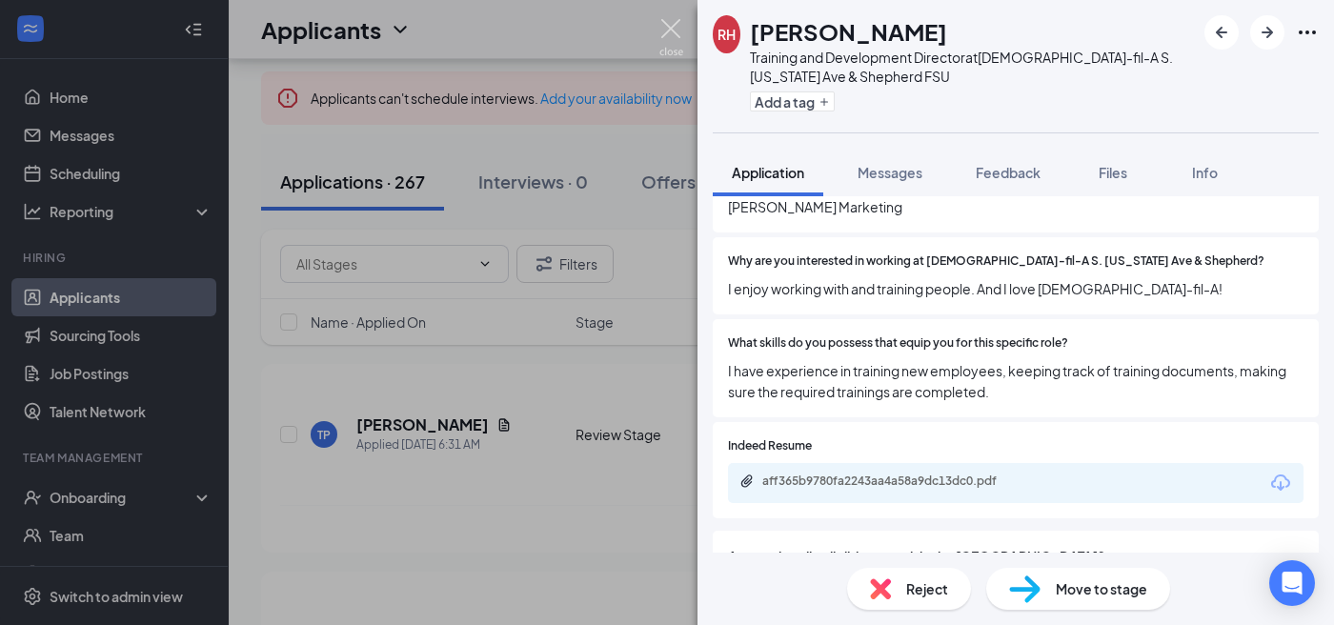
click at [667, 27] on img at bounding box center [671, 37] width 24 height 37
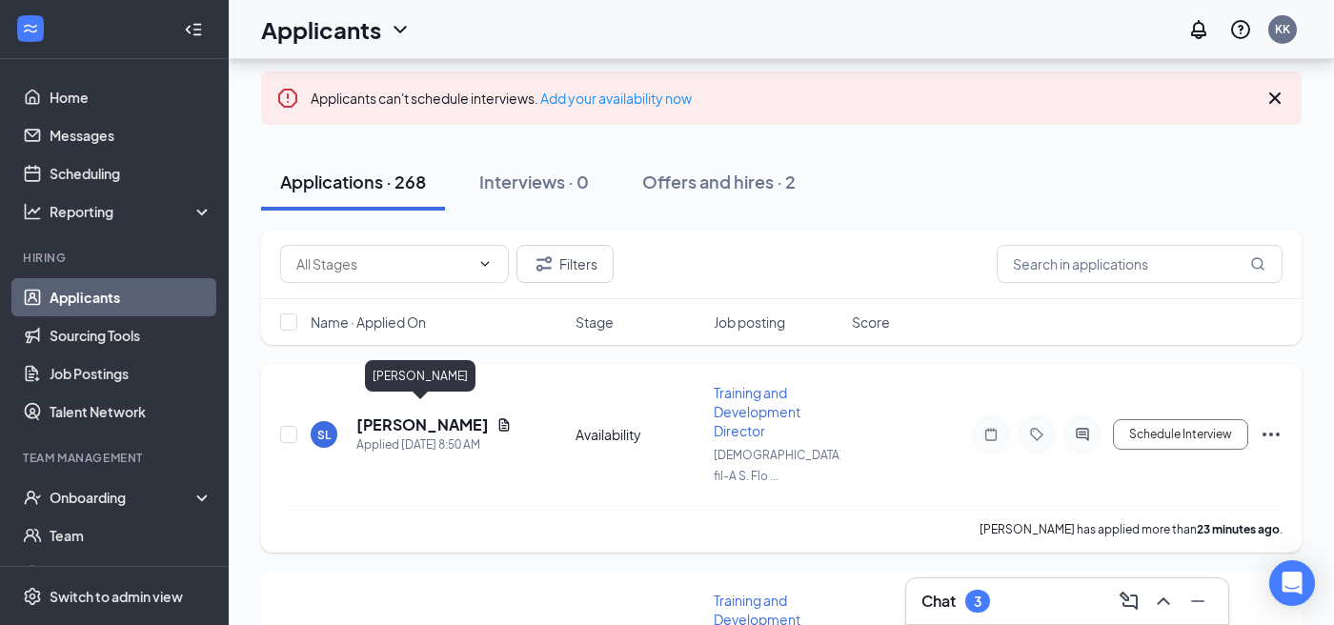
click at [454, 414] on h5 "[PERSON_NAME]" at bounding box center [422, 424] width 132 height 21
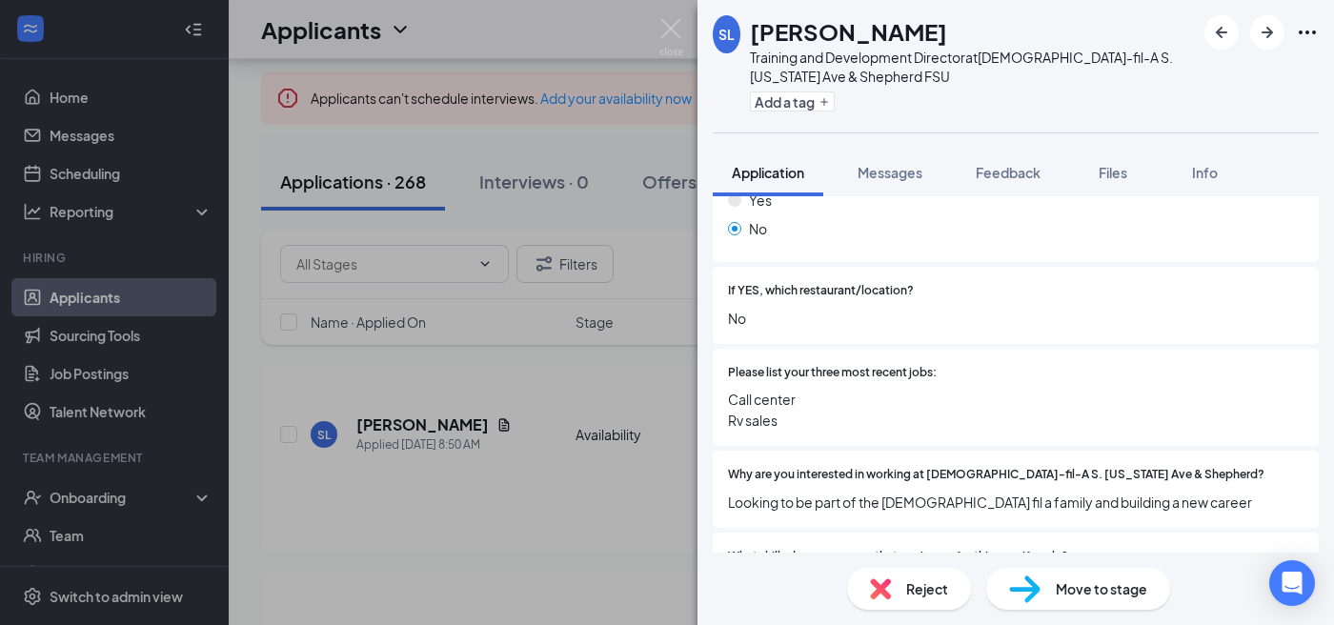
scroll to position [577, 0]
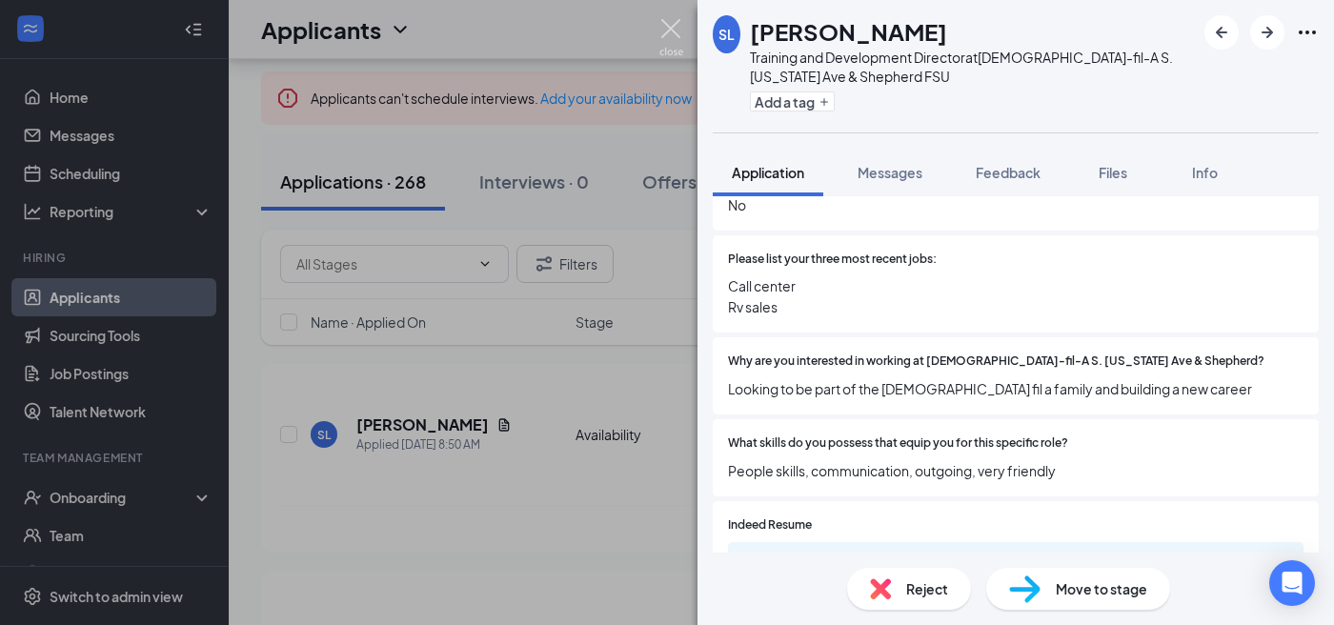
click at [663, 34] on img at bounding box center [671, 37] width 24 height 37
